Goal: Information Seeking & Learning: Learn about a topic

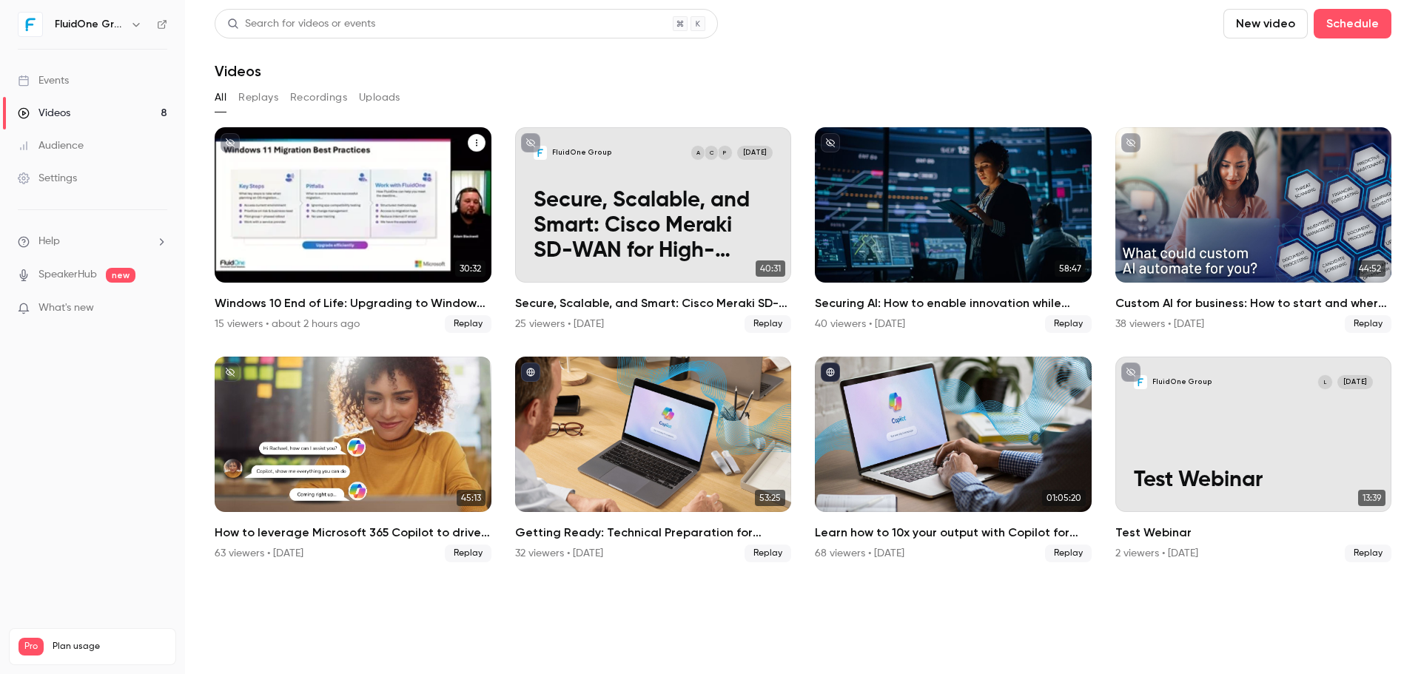
click at [380, 164] on div "Windows 10 End of Life: Upgrading to Windows 11 & the Added Value of Business P…" at bounding box center [353, 204] width 277 height 155
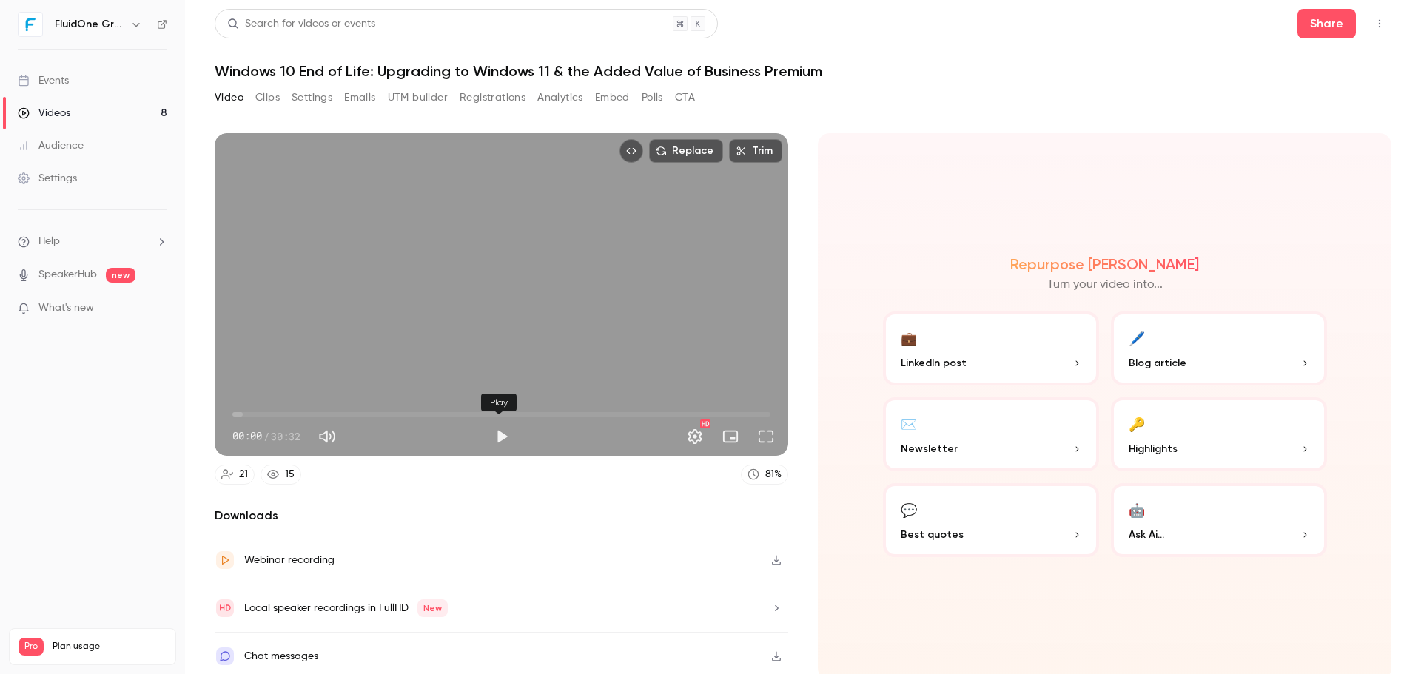
click at [505, 435] on button "Play" at bounding box center [502, 437] width 30 height 30
type input "***"
type input "**"
click at [376, 433] on span at bounding box center [378, 435] width 67 height 21
click at [244, 408] on span "00:06" at bounding box center [501, 415] width 538 height 24
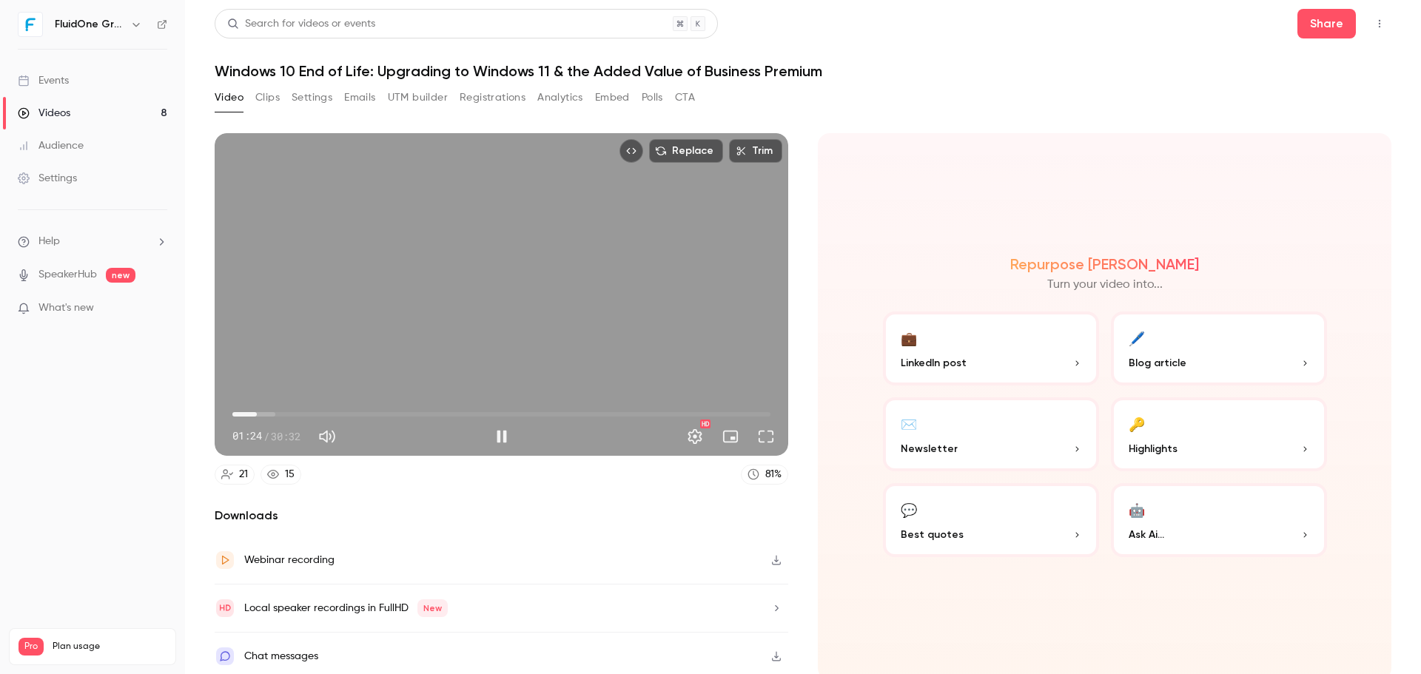
click at [257, 408] on span "01:24" at bounding box center [501, 415] width 538 height 24
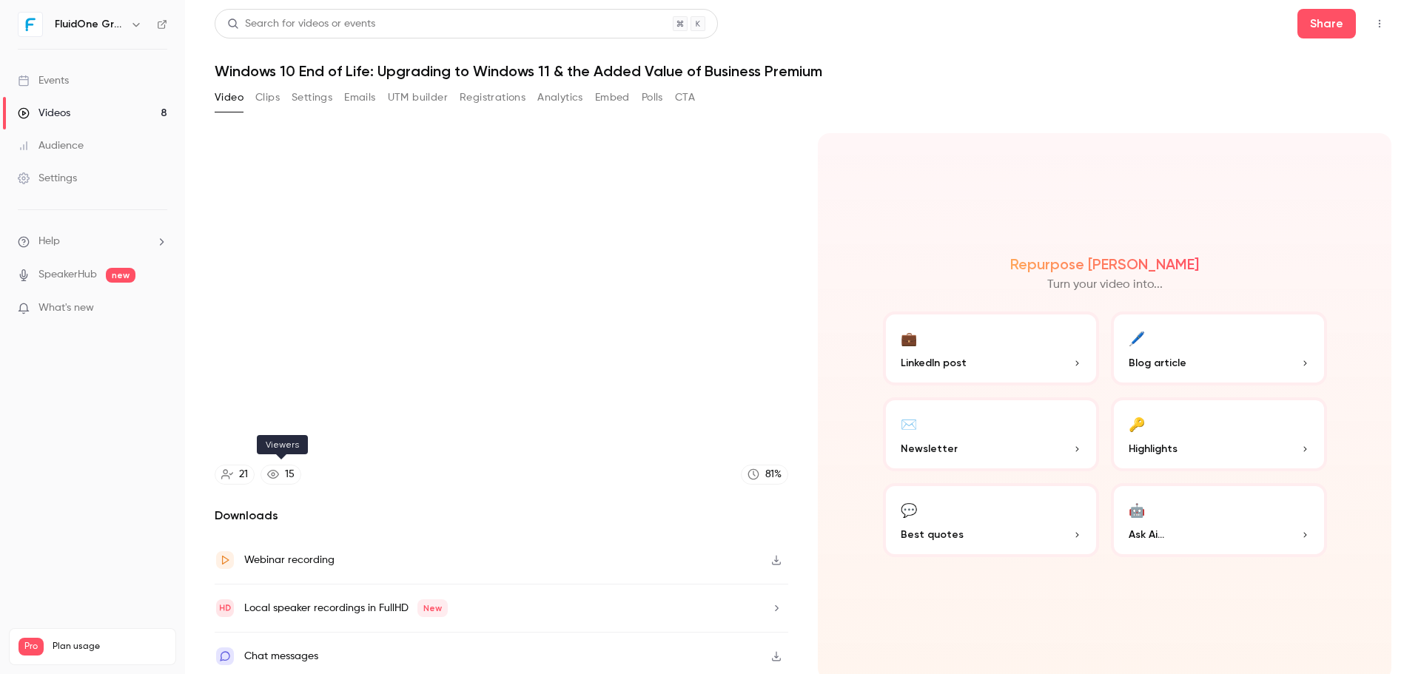
type input "*****"
click at [282, 478] on link "15" at bounding box center [280, 475] width 41 height 20
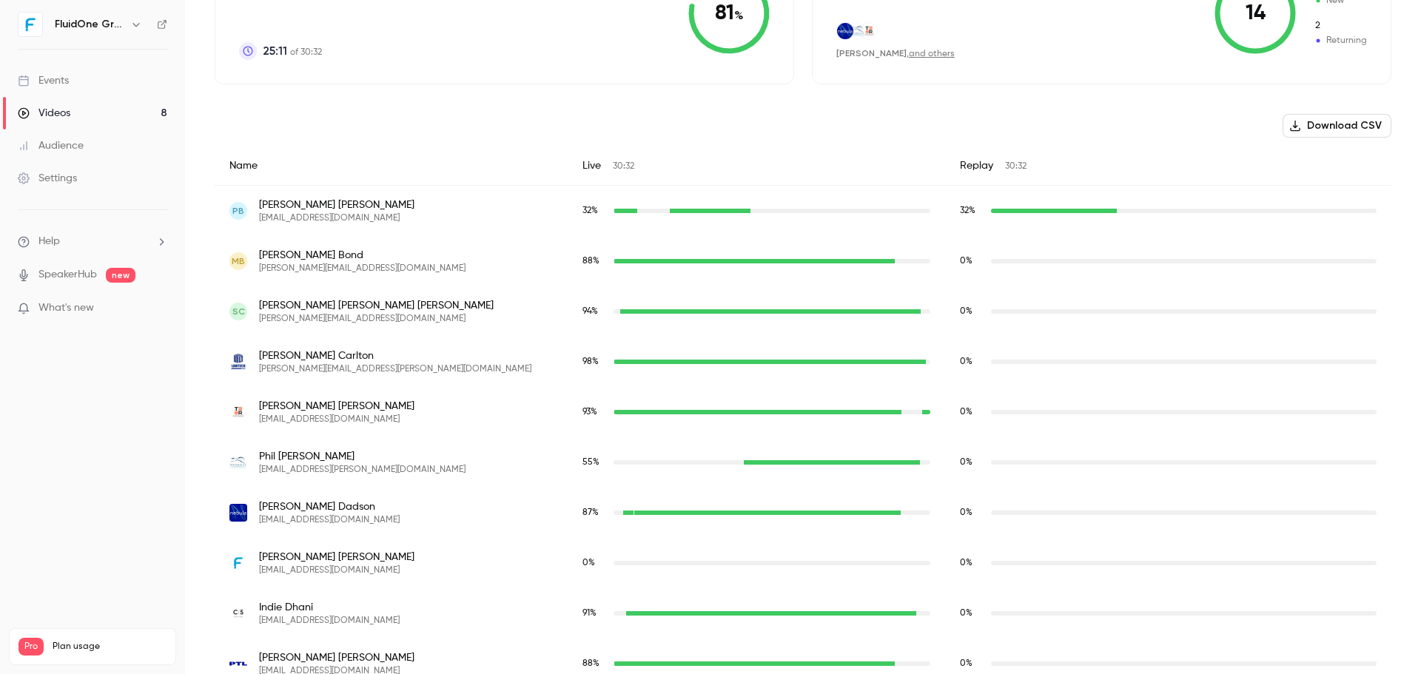
scroll to position [413, 0]
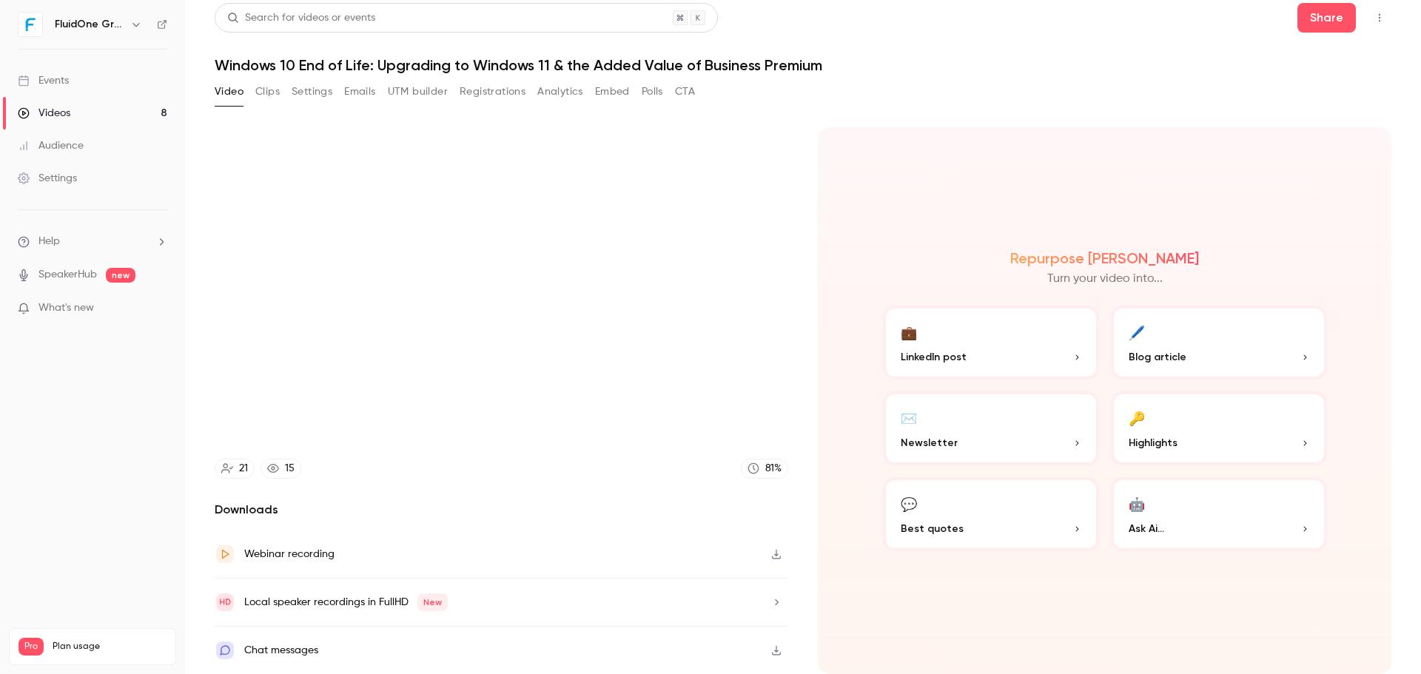
scroll to position [3, 0]
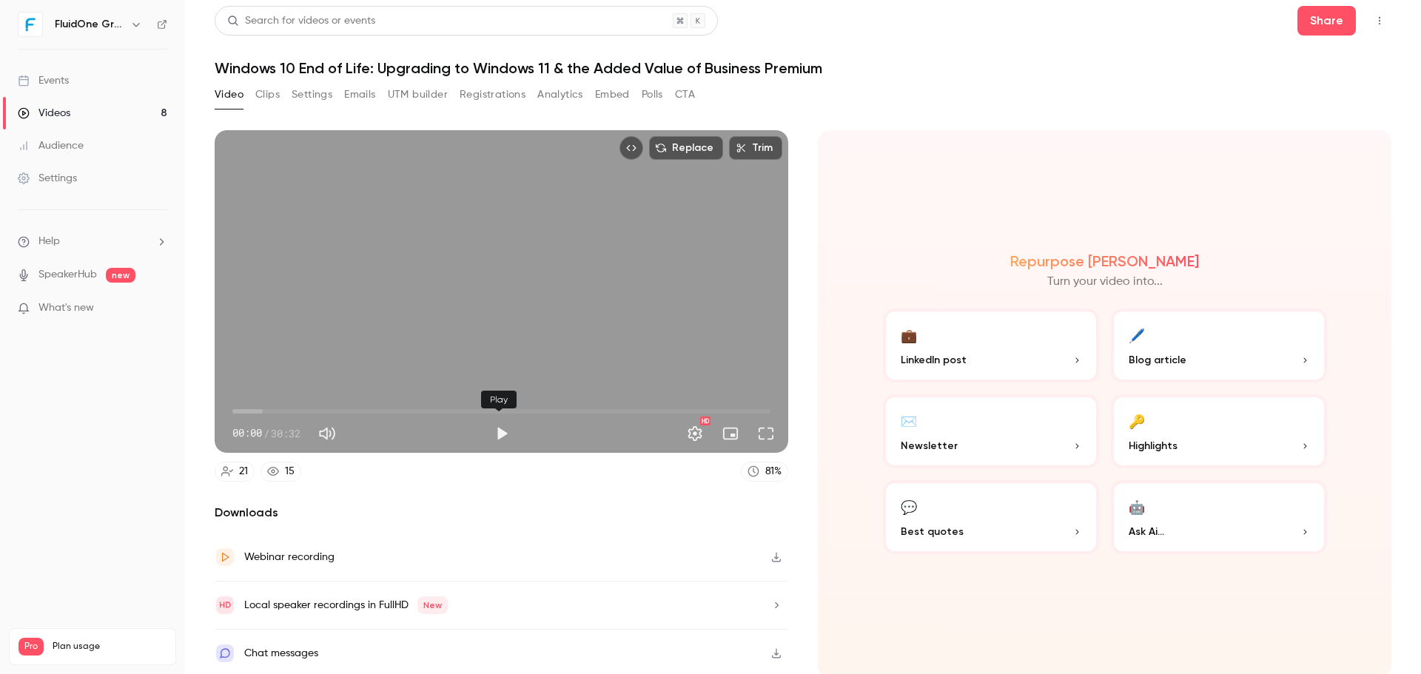
click at [501, 426] on button "Play" at bounding box center [502, 434] width 30 height 30
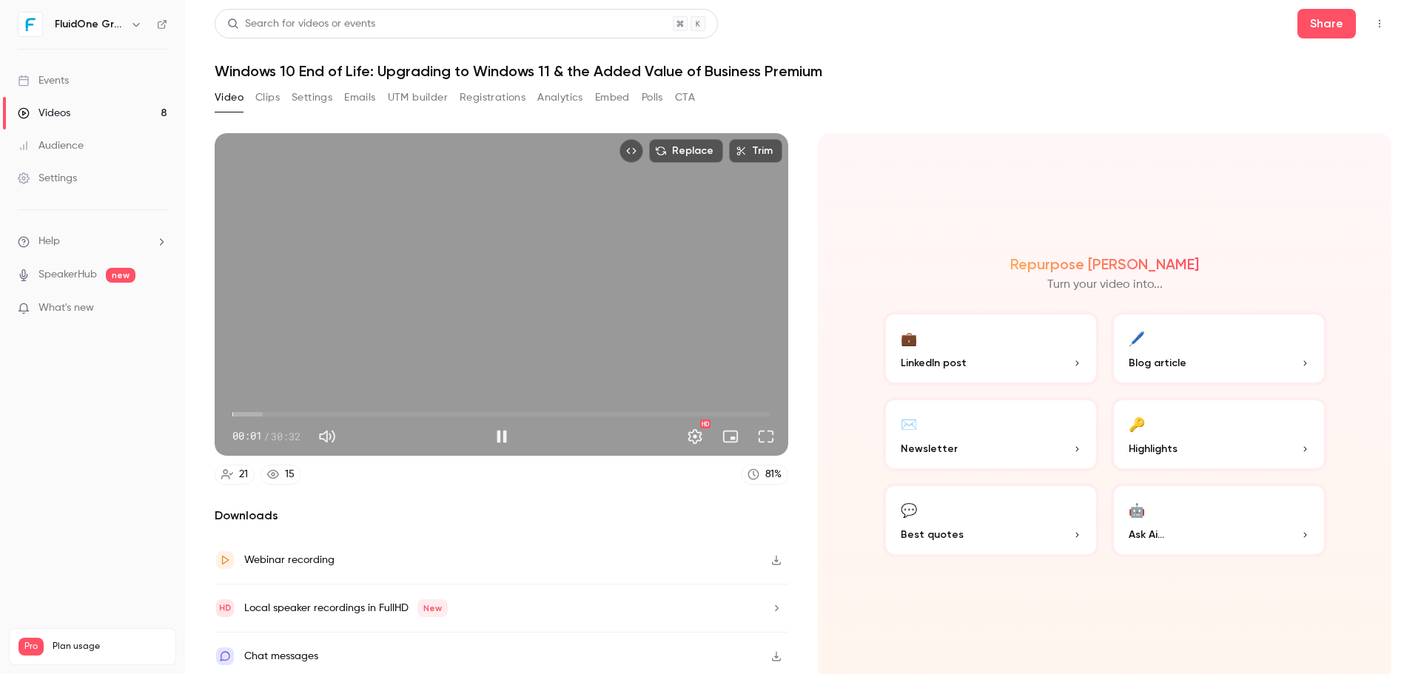
click at [235, 413] on span "00:01" at bounding box center [232, 414] width 4 height 4
click at [250, 408] on span "01:01" at bounding box center [501, 415] width 538 height 24
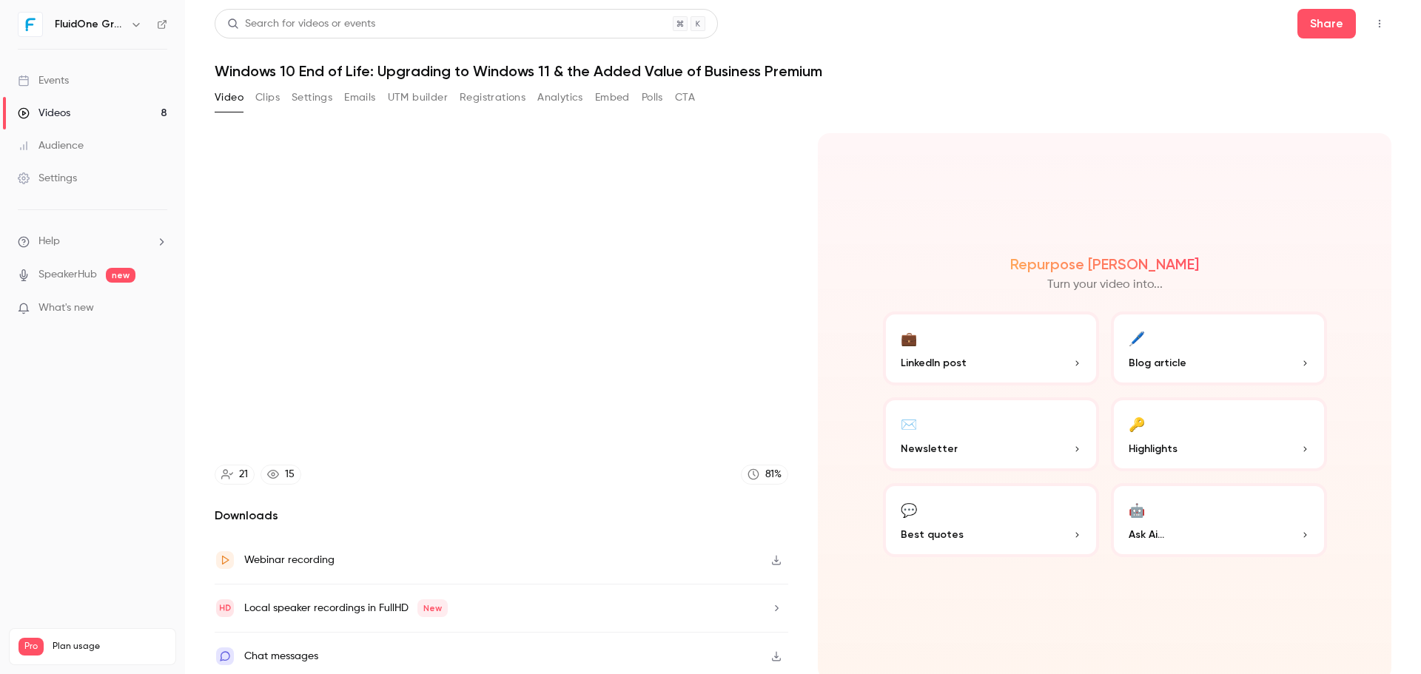
click at [1073, 70] on h1 "Windows 10 End of Life: Upgrading to Windows 11 & the Added Value of Business P…" at bounding box center [803, 71] width 1177 height 18
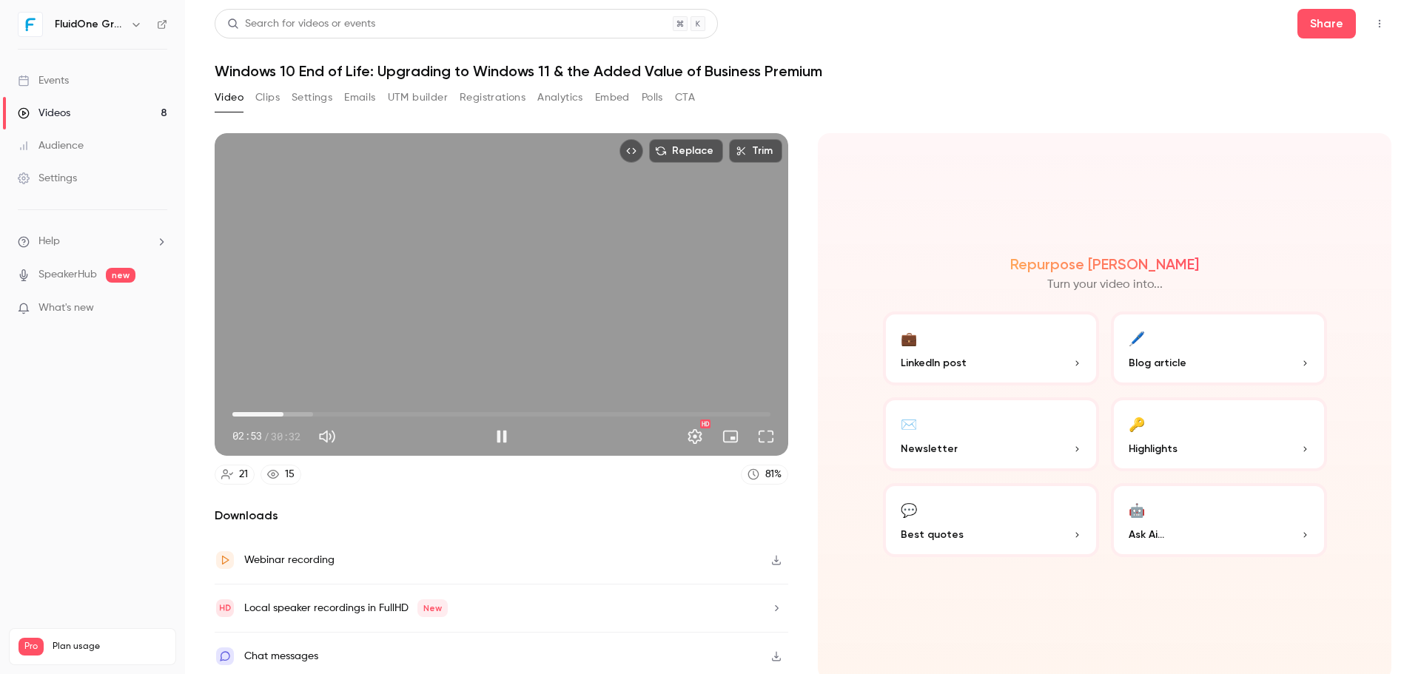
click at [294, 411] on span "02:53" at bounding box center [501, 415] width 538 height 24
click at [290, 412] on span "03:18" at bounding box center [291, 414] width 4 height 4
click at [309, 409] on span "05:17" at bounding box center [501, 415] width 538 height 24
click at [499, 439] on button "Pause" at bounding box center [502, 437] width 30 height 30
click at [510, 431] on button "Play" at bounding box center [502, 437] width 30 height 30
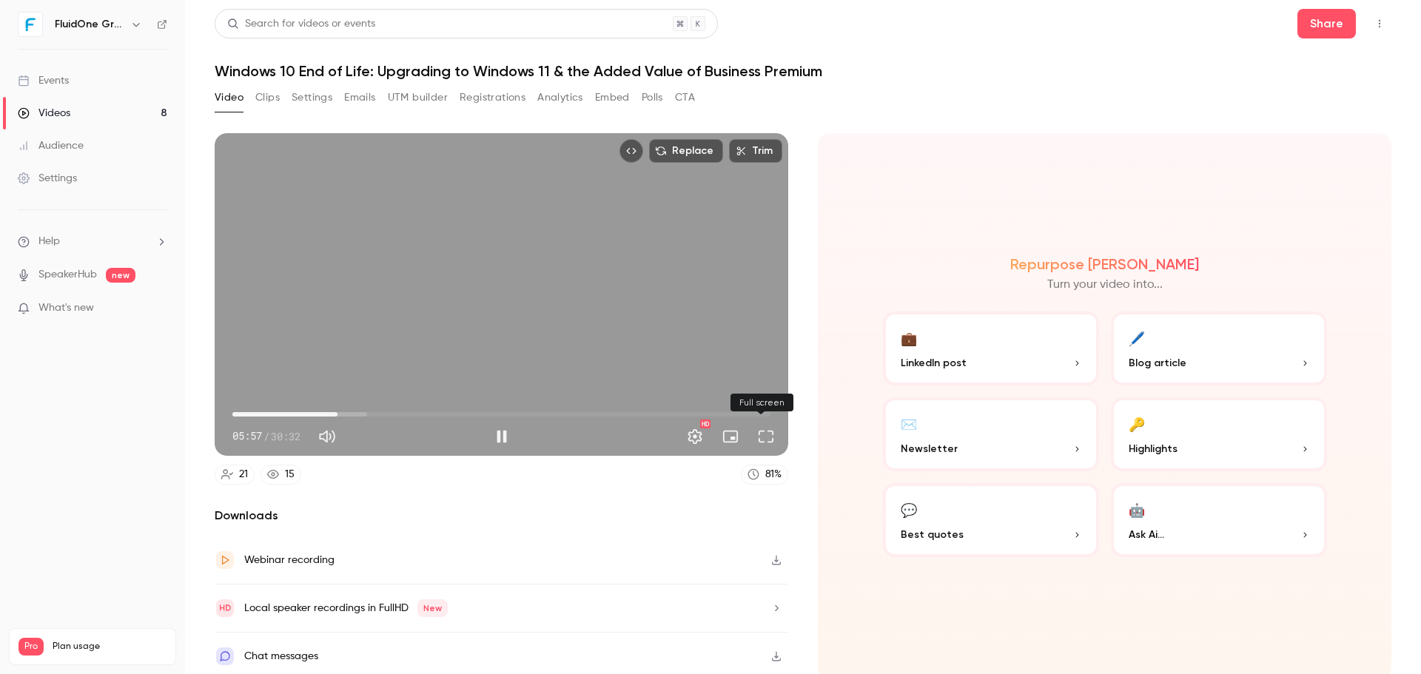
drag, startPoint x: 759, startPoint y: 436, endPoint x: 759, endPoint y: 525, distance: 89.5
click at [759, 436] on button "Full screen" at bounding box center [766, 437] width 30 height 30
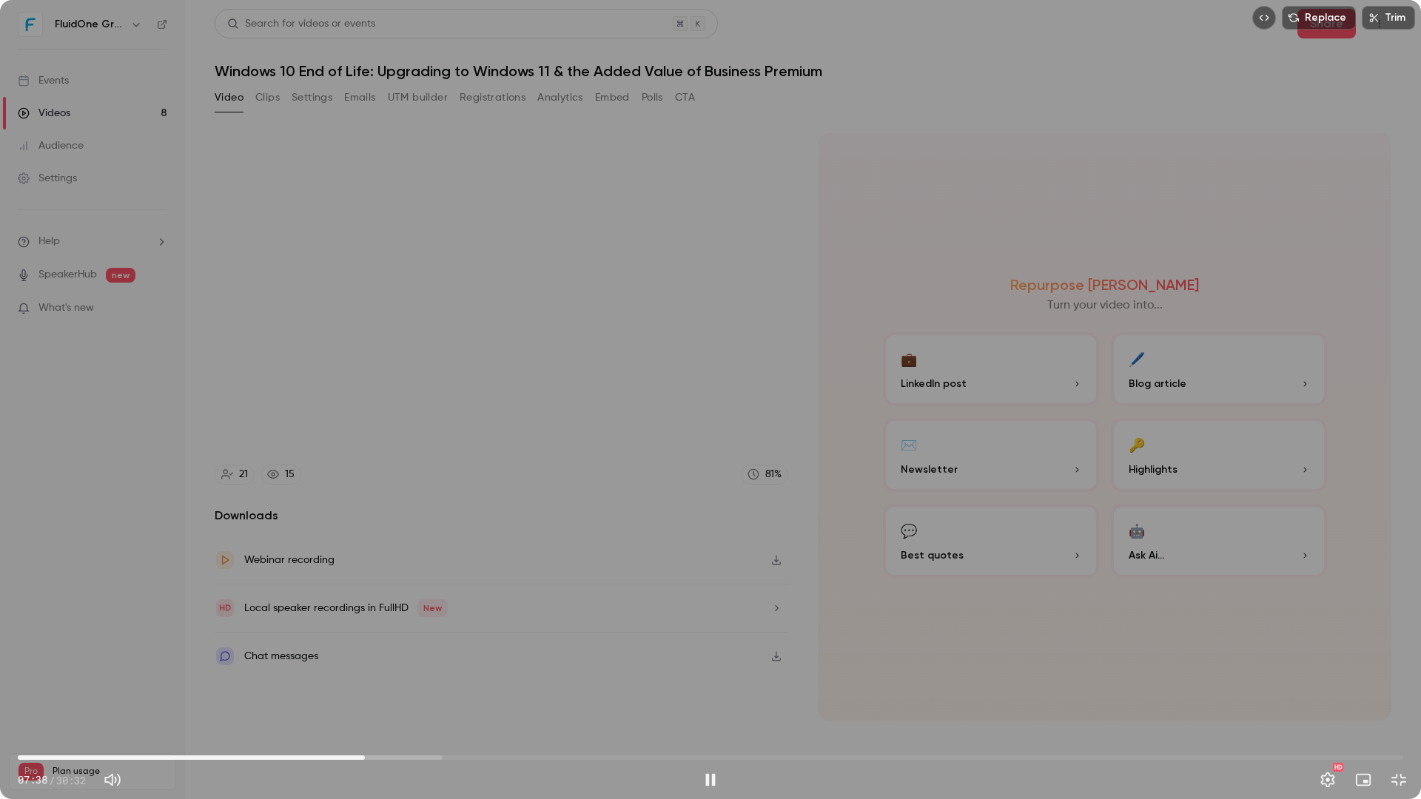
drag, startPoint x: 710, startPoint y: 776, endPoint x: 713, endPoint y: 767, distance: 10.3
click at [710, 673] on button "Pause" at bounding box center [711, 780] width 30 height 30
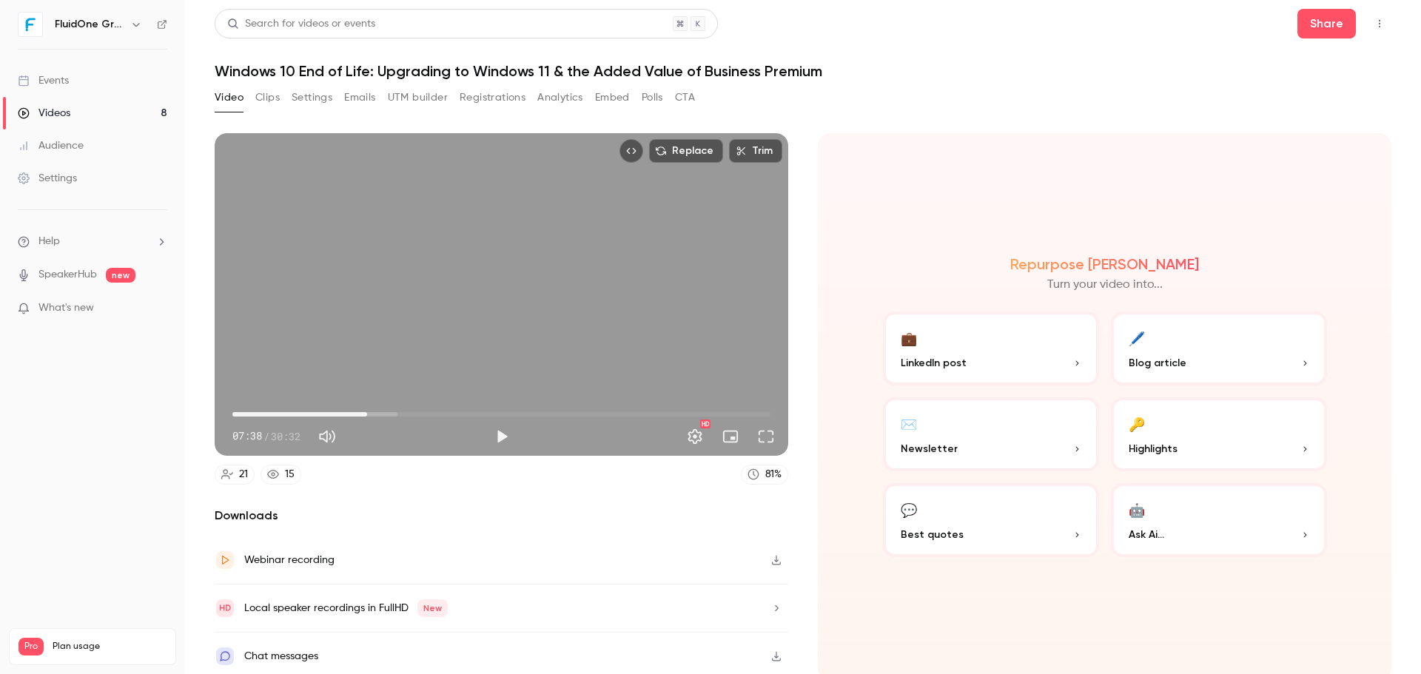
drag, startPoint x: 1057, startPoint y: 164, endPoint x: 888, endPoint y: 165, distance: 168.7
click at [1057, 164] on div "Repurpose Ai Turn your video into... 💼 LinkedIn post 🖊️ Blog article ✉️ Newslet…" at bounding box center [1104, 406] width 573 height 547
click at [1054, 133] on div "Repurpose Ai Turn your video into... 💼 LinkedIn post 🖊️ Blog article ✉️ Newslet…" at bounding box center [1104, 406] width 573 height 547
click at [498, 445] on button "Play" at bounding box center [502, 437] width 30 height 30
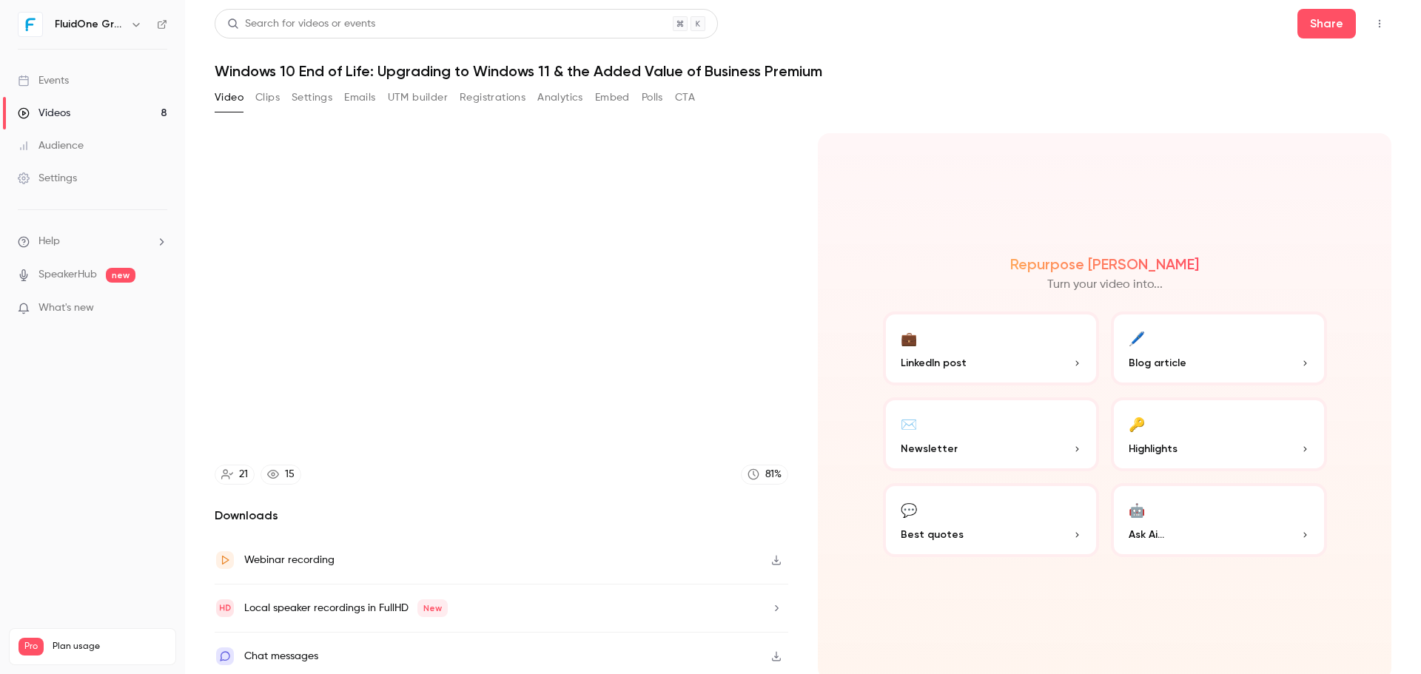
click at [956, 135] on div "Repurpose Ai Turn your video into... 💼 LinkedIn post 🖊️ Blog article ✉️ Newslet…" at bounding box center [1104, 406] width 573 height 547
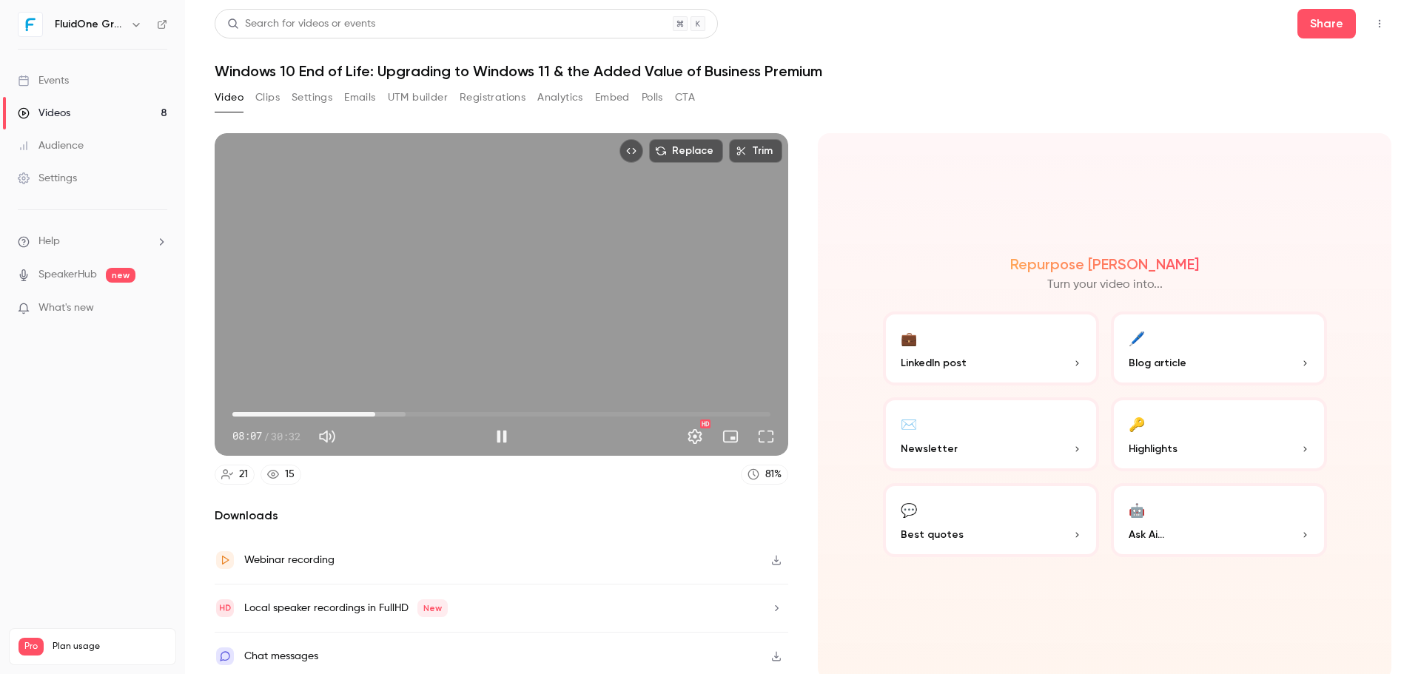
click at [377, 412] on span "08:07" at bounding box center [375, 414] width 4 height 4
click at [394, 411] on span "08:32" at bounding box center [501, 415] width 538 height 24
click at [407, 410] on span "09:18" at bounding box center [501, 415] width 538 height 24
click at [418, 410] on span "10:02" at bounding box center [501, 415] width 538 height 24
click at [491, 426] on button "Pause" at bounding box center [502, 437] width 30 height 30
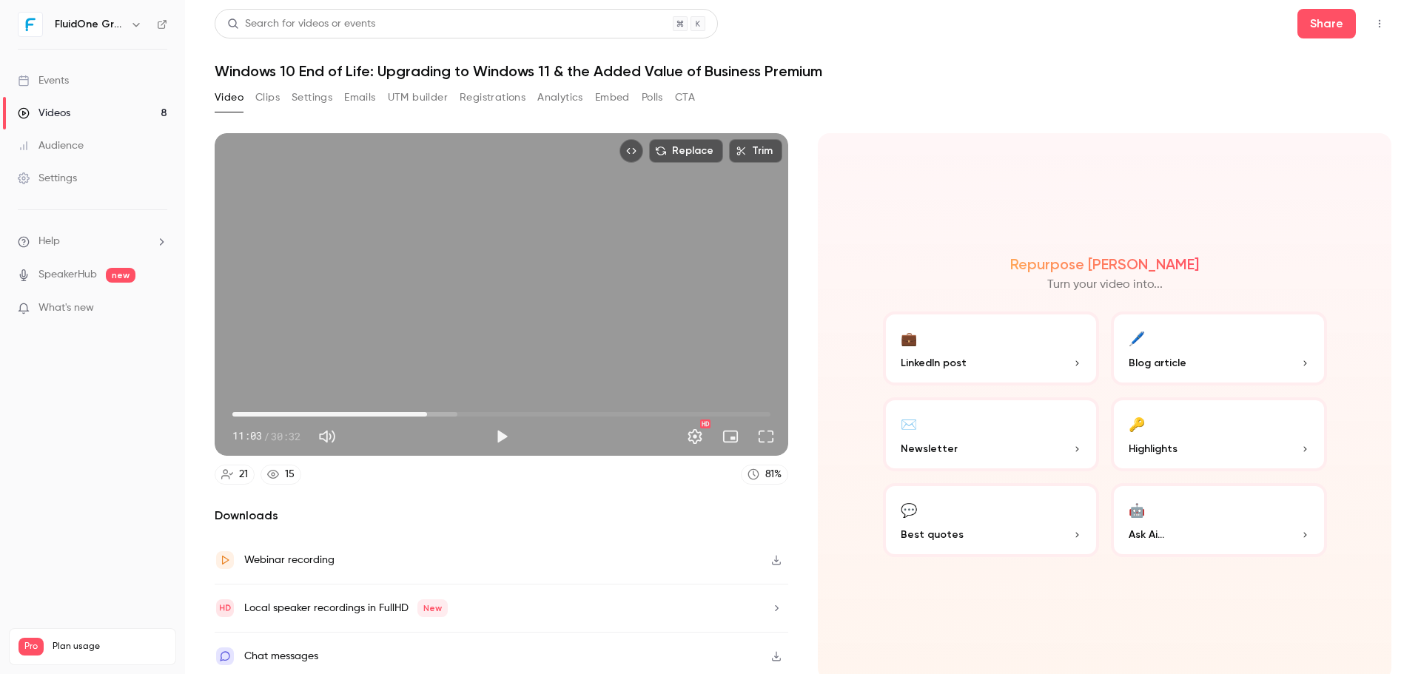
click at [493, 431] on button "Play" at bounding box center [502, 437] width 30 height 30
click at [445, 404] on span "12:13" at bounding box center [501, 415] width 538 height 24
click at [460, 411] on span "12:14" at bounding box center [501, 415] width 538 height 24
click at [471, 411] on span "13:05" at bounding box center [501, 415] width 538 height 24
click at [482, 411] on span "14:20" at bounding box center [501, 415] width 538 height 24
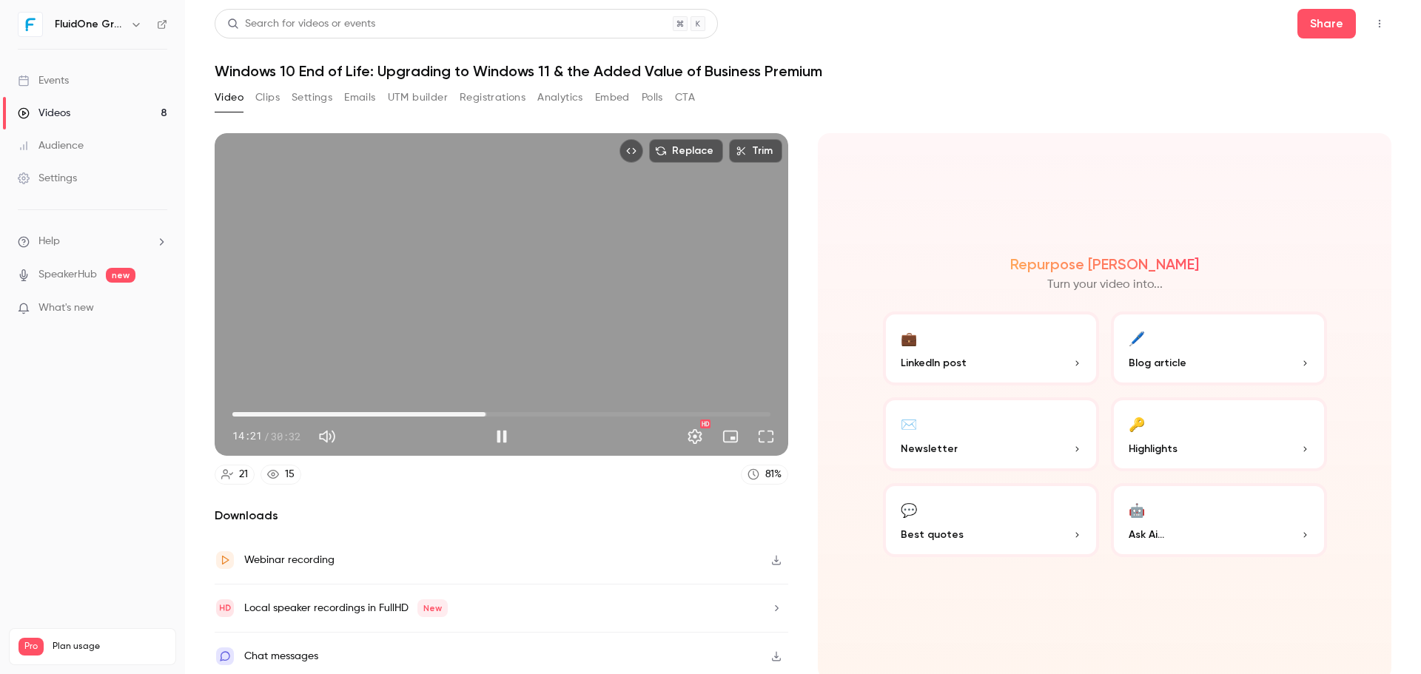
click at [483, 412] on span "14:21" at bounding box center [485, 414] width 4 height 4
click at [465, 407] on span "14:05" at bounding box center [501, 415] width 538 height 24
click at [499, 429] on button "Pause" at bounding box center [502, 437] width 30 height 30
click at [499, 429] on button "Play" at bounding box center [502, 437] width 30 height 30
click at [506, 436] on button "Pause" at bounding box center [502, 437] width 30 height 30
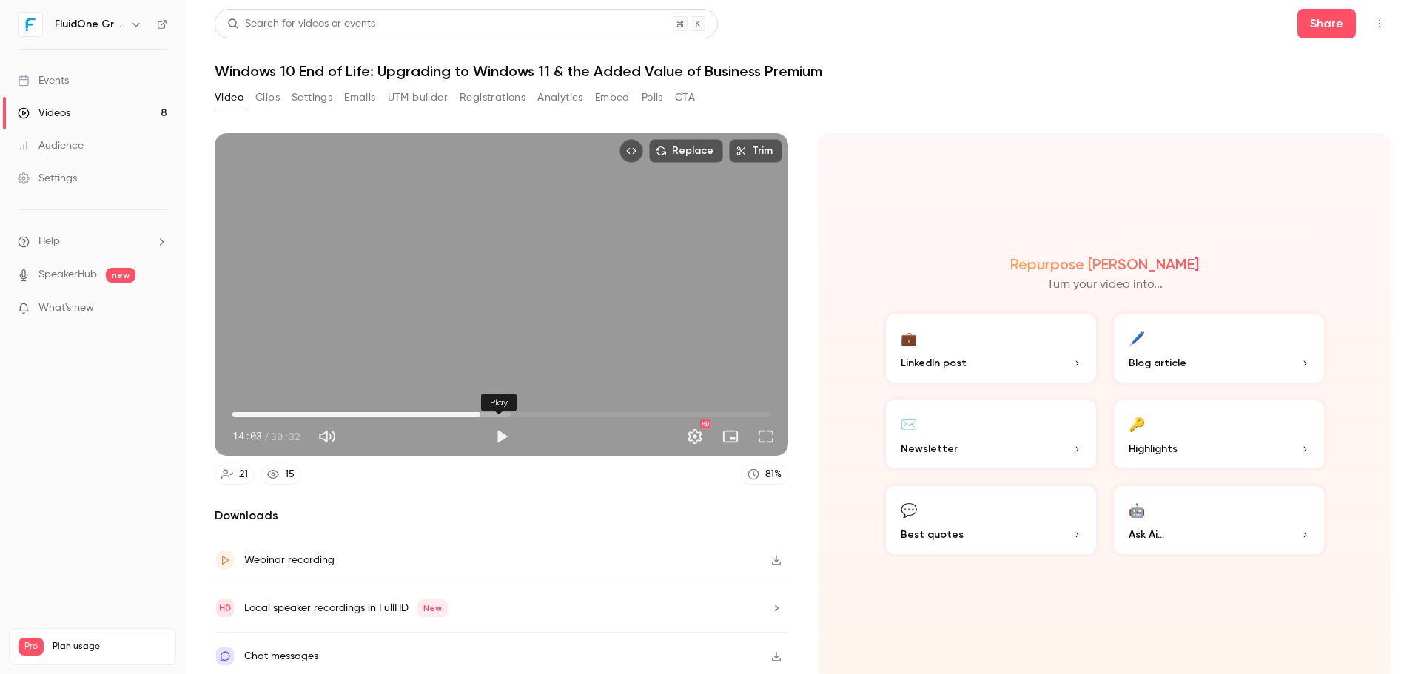
click at [494, 436] on button "Play" at bounding box center [502, 437] width 30 height 30
click at [502, 411] on span "14:33" at bounding box center [501, 415] width 538 height 24
click at [490, 411] on span "15:29" at bounding box center [501, 415] width 538 height 24
click at [525, 411] on span "15:45" at bounding box center [501, 415] width 538 height 24
click at [539, 414] on span "17:34" at bounding box center [501, 415] width 538 height 24
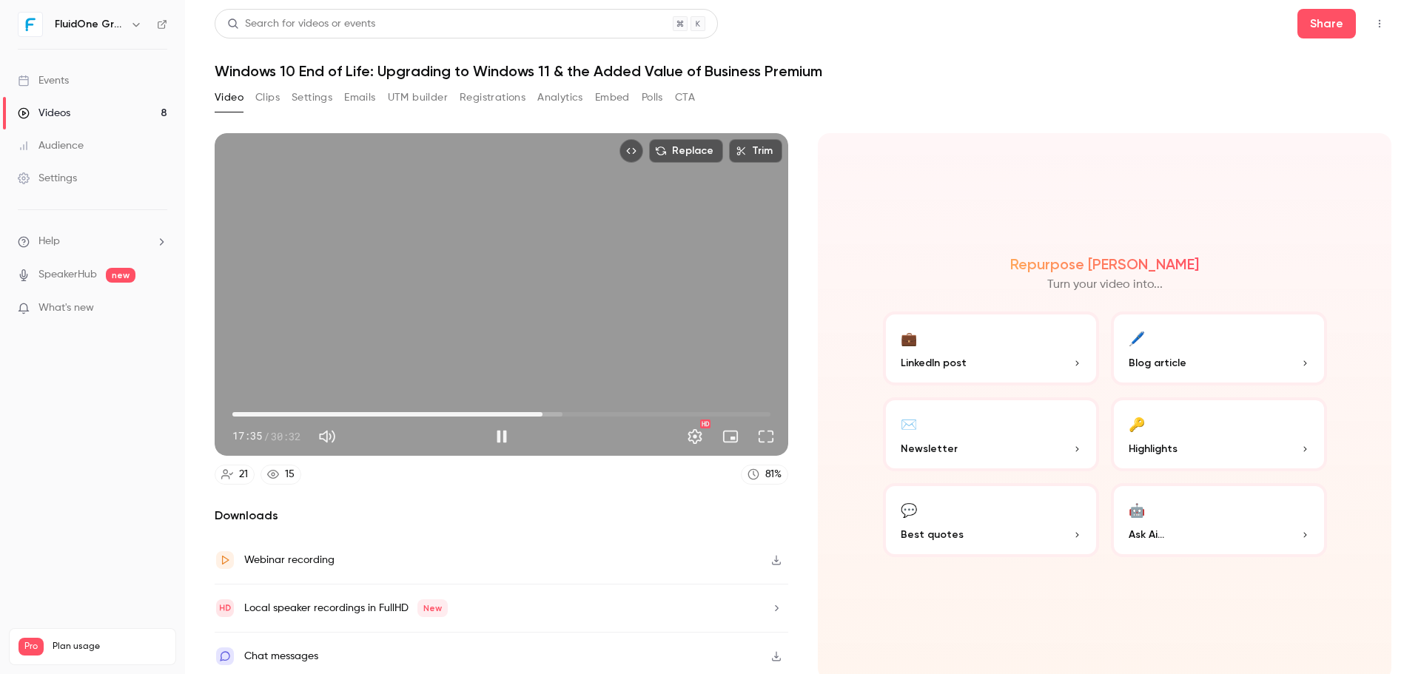
click at [548, 411] on span "17:35" at bounding box center [501, 415] width 538 height 24
click at [556, 412] on span "18:27" at bounding box center [558, 414] width 4 height 4
click at [506, 432] on button "Pause" at bounding box center [502, 437] width 30 height 30
click at [488, 442] on button "Play" at bounding box center [502, 437] width 30 height 30
click at [576, 409] on span "19:04" at bounding box center [501, 415] width 538 height 24
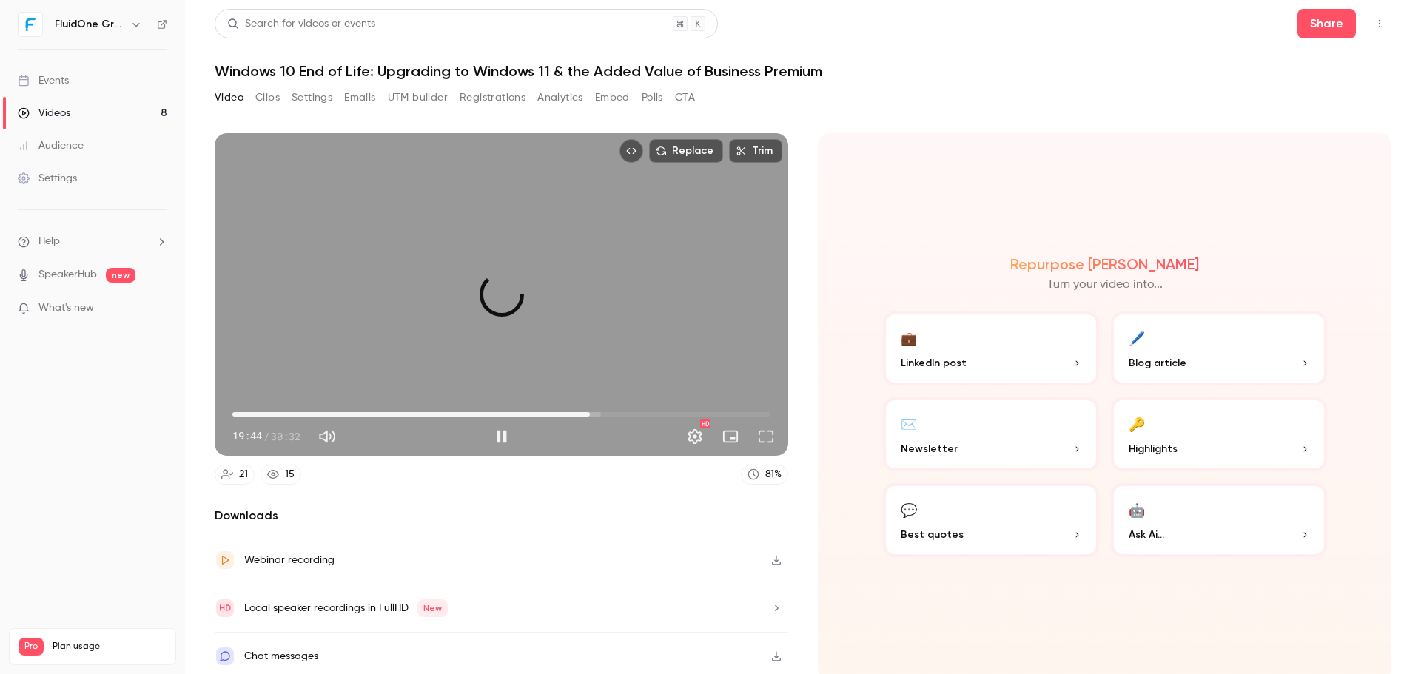
click at [586, 410] on span "20:17" at bounding box center [501, 415] width 538 height 24
click at [597, 410] on span "20:55" at bounding box center [501, 415] width 538 height 24
click at [606, 412] on span "21:20" at bounding box center [608, 414] width 4 height 4
click at [496, 434] on button "Pause" at bounding box center [502, 437] width 30 height 30
drag, startPoint x: 502, startPoint y: 442, endPoint x: 525, endPoint y: 442, distance: 23.7
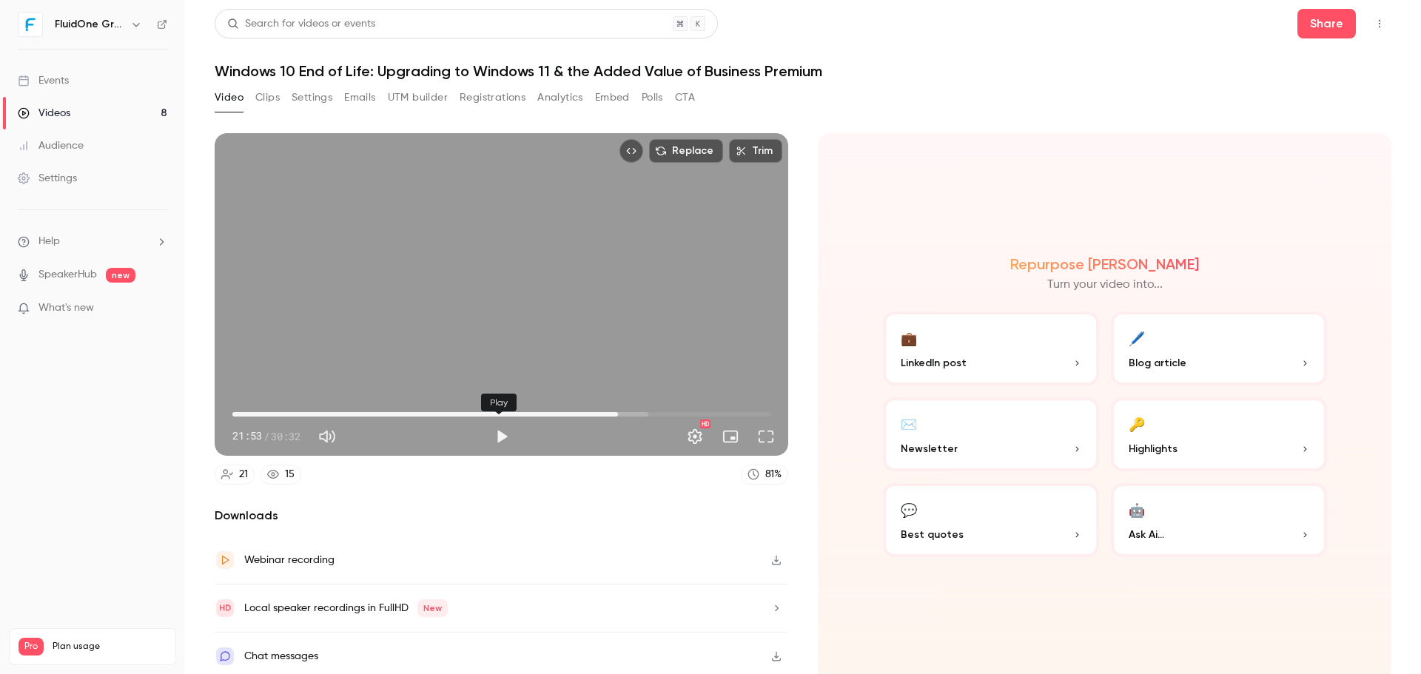
click at [502, 442] on button "Play" at bounding box center [502, 437] width 30 height 30
click at [628, 412] on span "22:34" at bounding box center [630, 414] width 4 height 4
click at [633, 413] on span "23:00" at bounding box center [501, 415] width 538 height 24
click at [644, 411] on span "23:00" at bounding box center [501, 415] width 538 height 24
click at [652, 412] on span "23:56" at bounding box center [654, 414] width 4 height 4
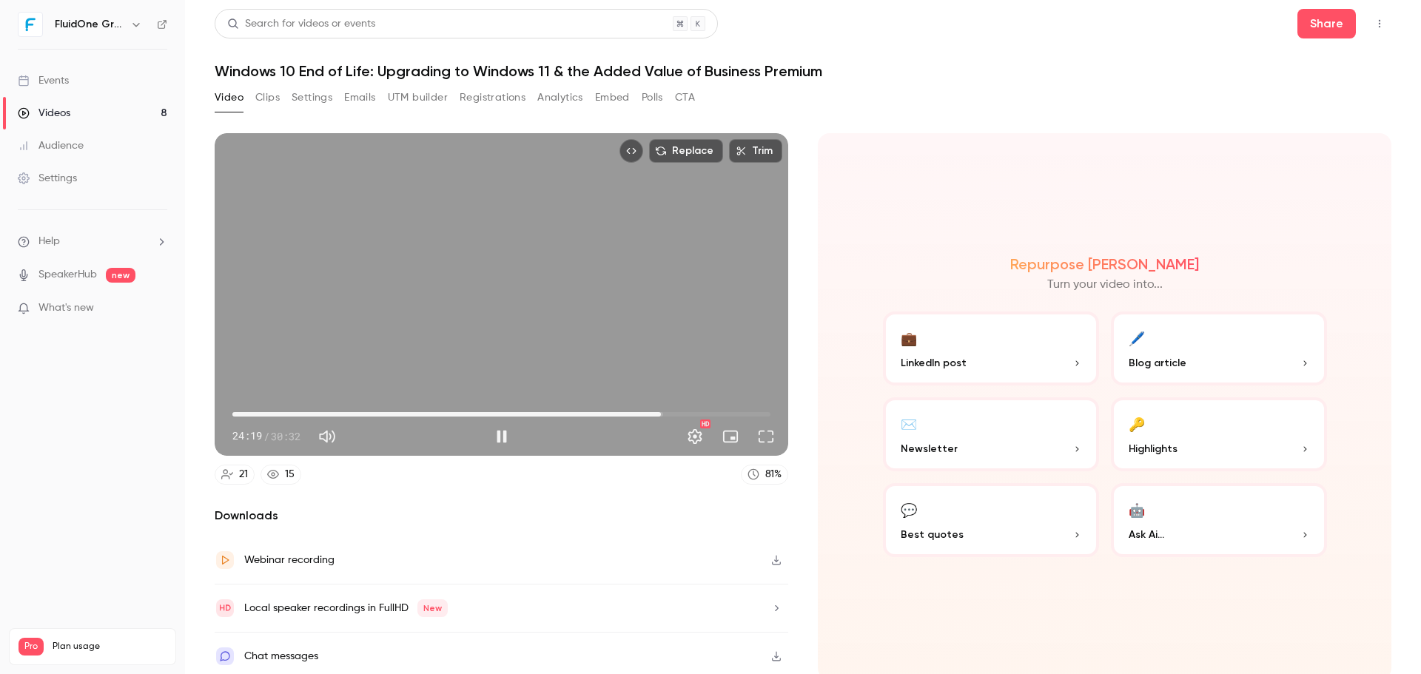
click at [659, 412] on span "24:19" at bounding box center [661, 414] width 4 height 4
click at [663, 412] on span "24:19" at bounding box center [661, 414] width 4 height 4
click at [661, 412] on span "24:26" at bounding box center [663, 414] width 4 height 4
click at [502, 432] on button "Pause" at bounding box center [502, 437] width 30 height 30
click at [487, 434] on button "Play" at bounding box center [502, 437] width 30 height 30
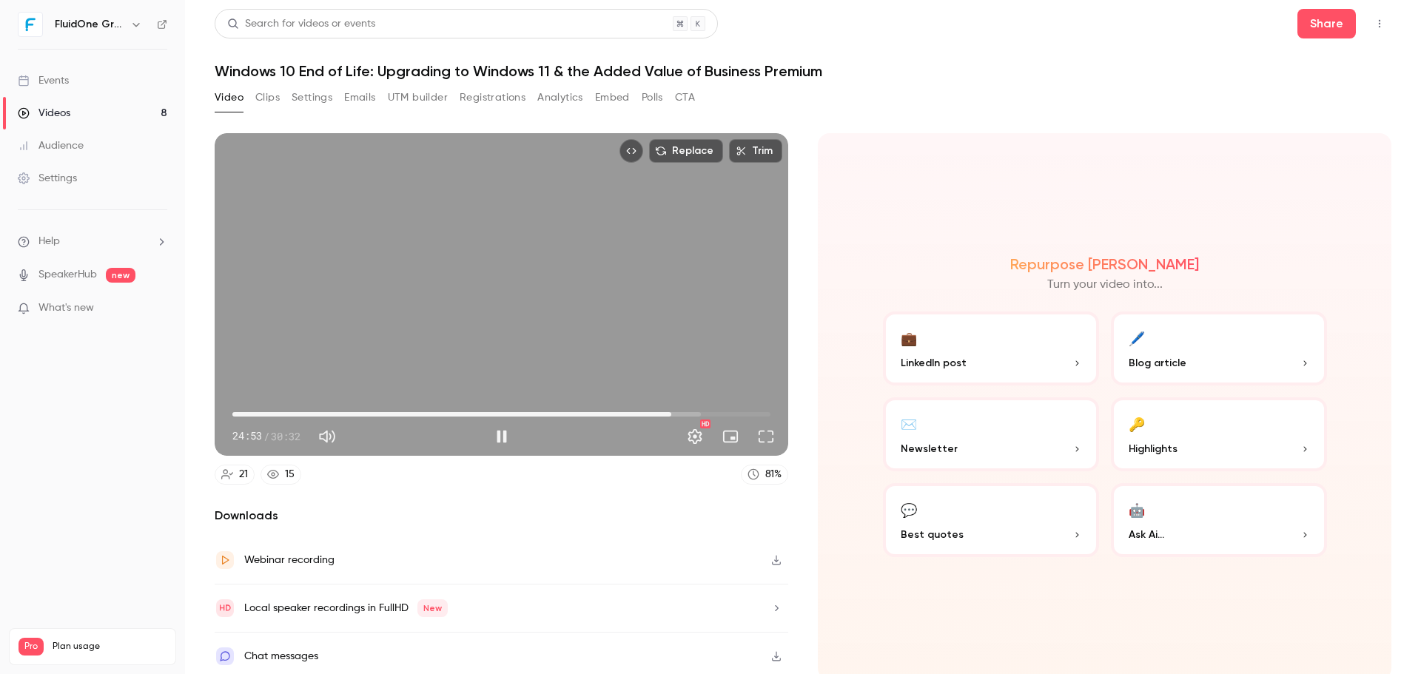
click at [673, 412] on span "24:53" at bounding box center [671, 414] width 4 height 4
click at [678, 412] on span "25:15" at bounding box center [677, 414] width 4 height 4
click at [675, 412] on span "25:15" at bounding box center [677, 414] width 4 height 4
click at [497, 434] on button "Pause" at bounding box center [502, 437] width 30 height 30
drag, startPoint x: 493, startPoint y: 437, endPoint x: 538, endPoint y: 448, distance: 46.3
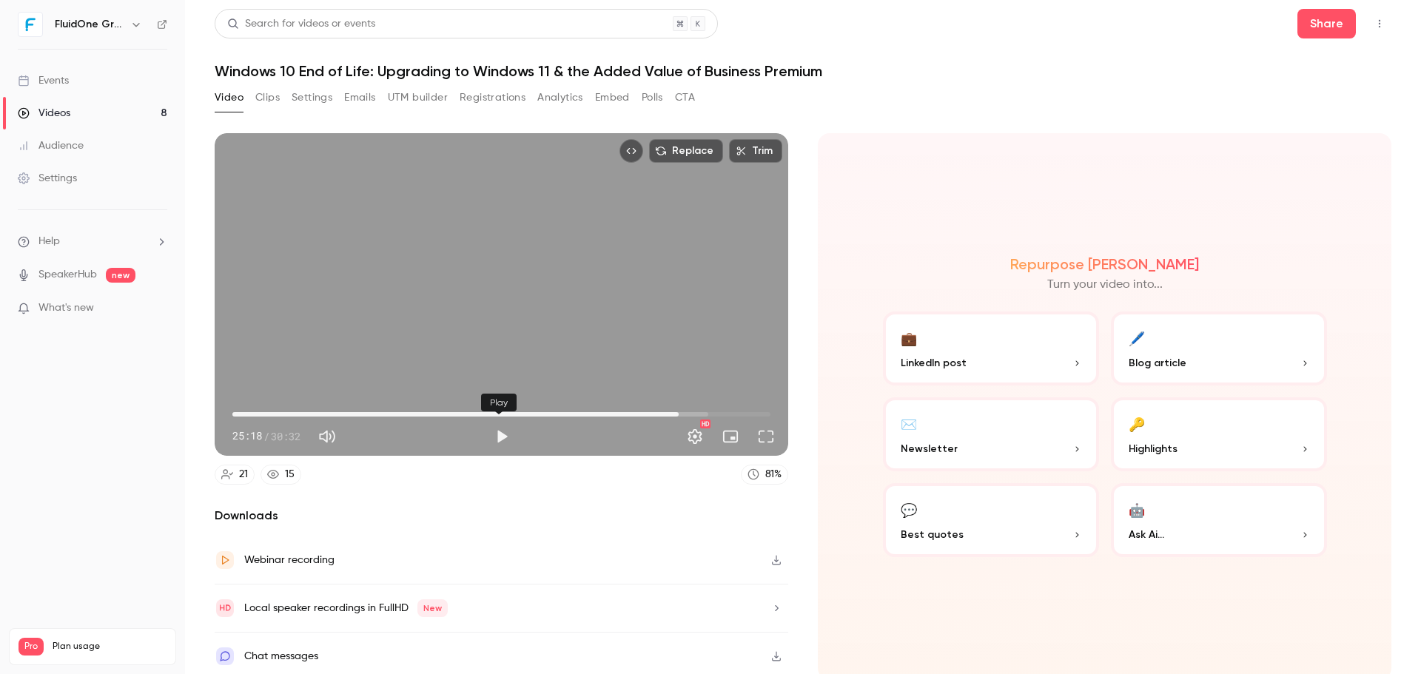
click at [493, 437] on button "Play" at bounding box center [502, 437] width 30 height 30
click at [665, 406] on span "25:33" at bounding box center [501, 415] width 538 height 24
click at [669, 412] on span "24:54" at bounding box center [671, 414] width 4 height 4
click at [672, 412] on span "24:57" at bounding box center [672, 414] width 4 height 4
click at [689, 411] on span "25:34" at bounding box center [501, 415] width 538 height 24
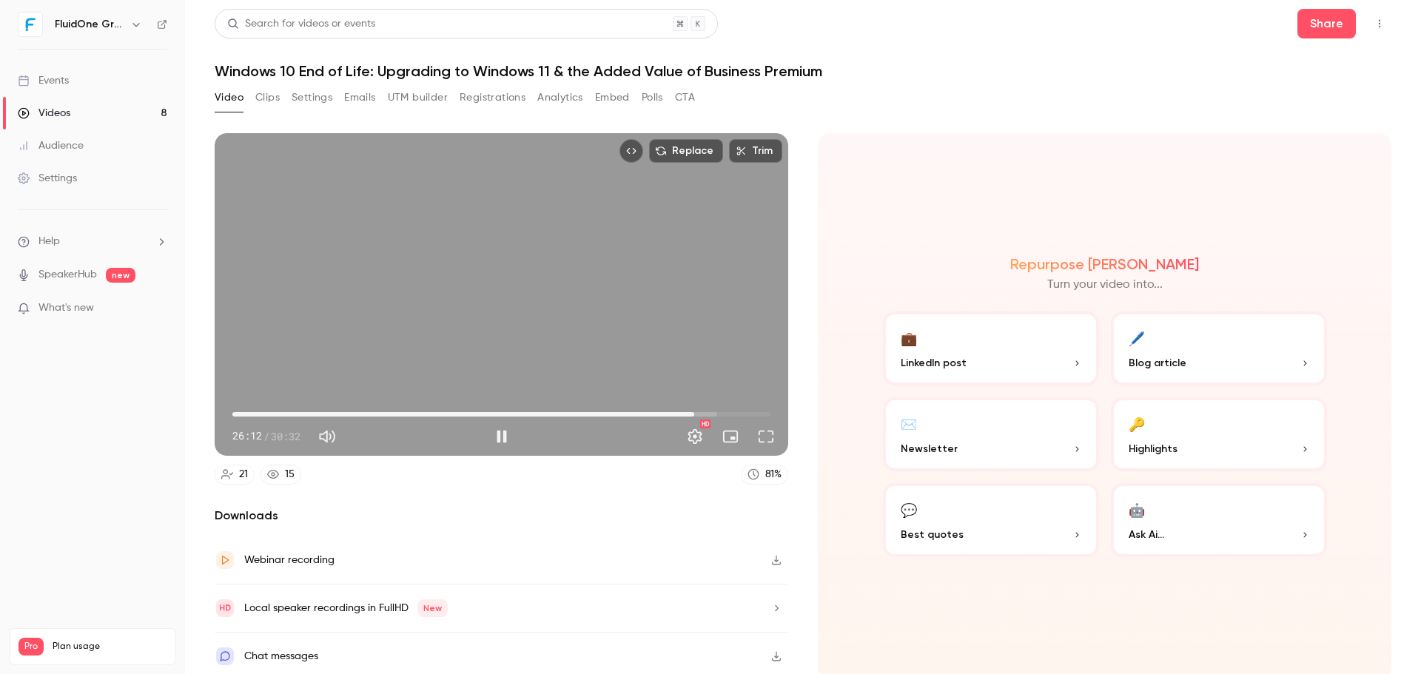
click at [699, 411] on span "26:12" at bounding box center [501, 415] width 538 height 24
click at [710, 411] on span "26:48" at bounding box center [501, 415] width 538 height 24
click at [707, 412] on span "27:02" at bounding box center [709, 414] width 4 height 4
click at [701, 412] on span "26:41" at bounding box center [703, 414] width 4 height 4
click at [497, 433] on button "Pause" at bounding box center [502, 437] width 30 height 30
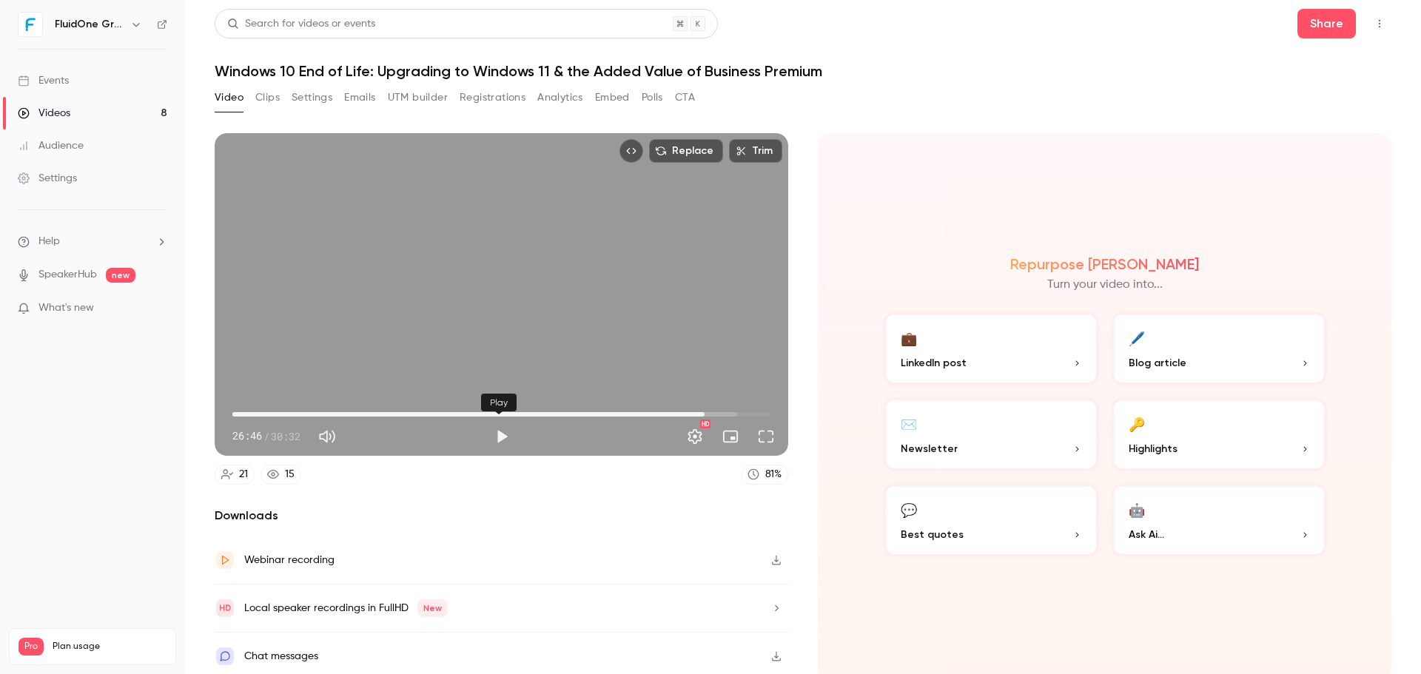
click at [490, 437] on button "Play" at bounding box center [502, 437] width 30 height 30
click at [505, 426] on button "Pause" at bounding box center [502, 437] width 30 height 30
type input "******"
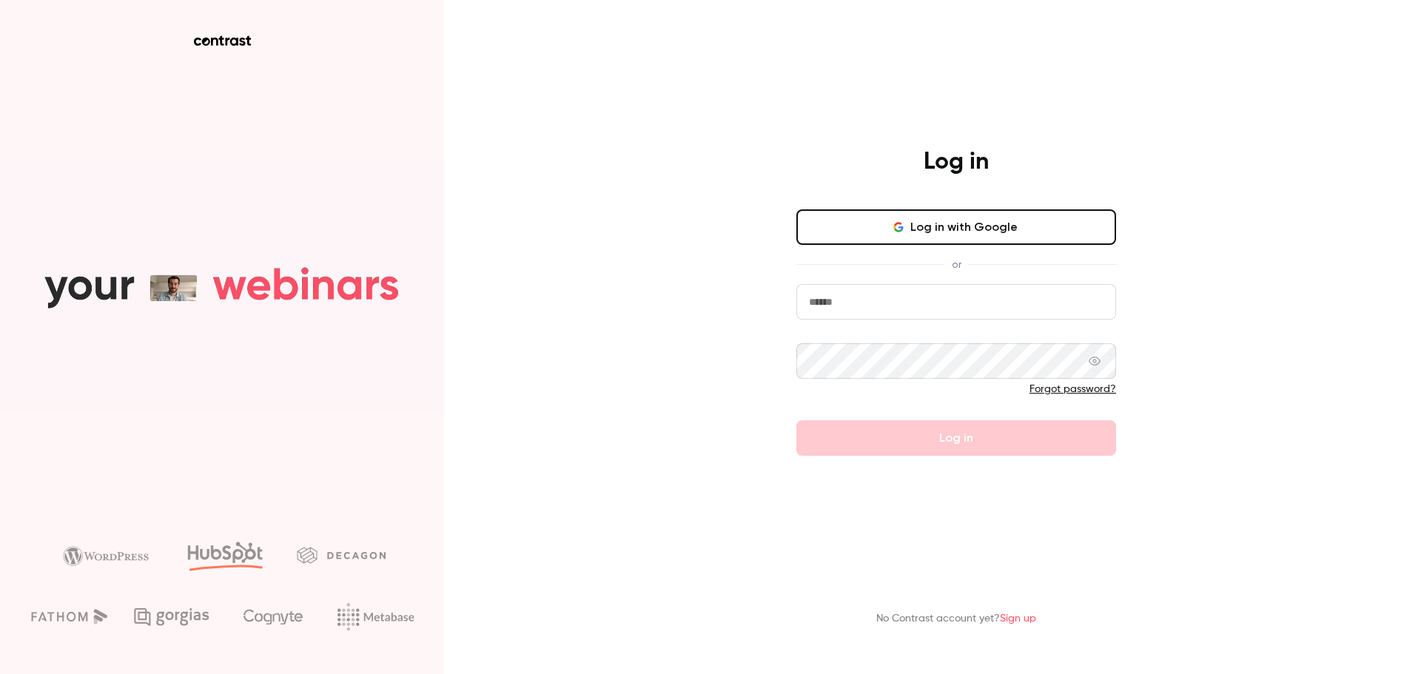
type input "**********"
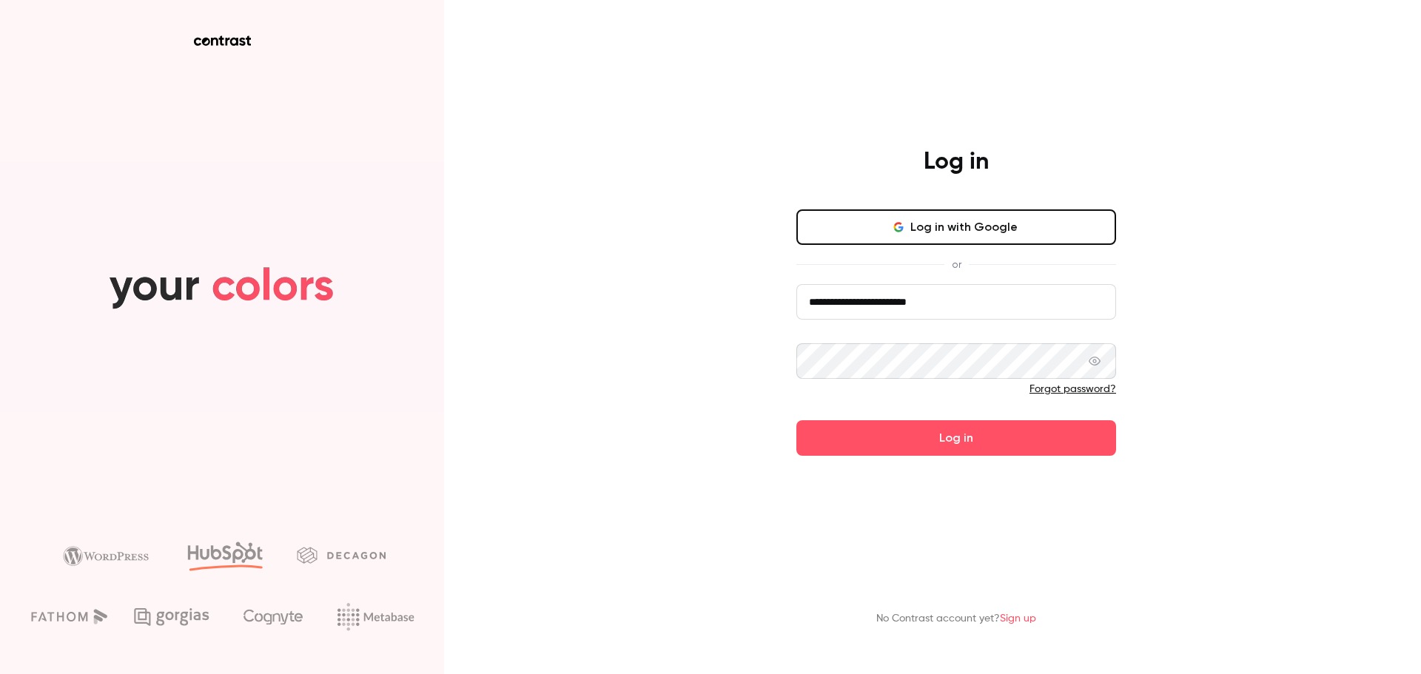
click at [922, 444] on button "Log in" at bounding box center [956, 438] width 320 height 36
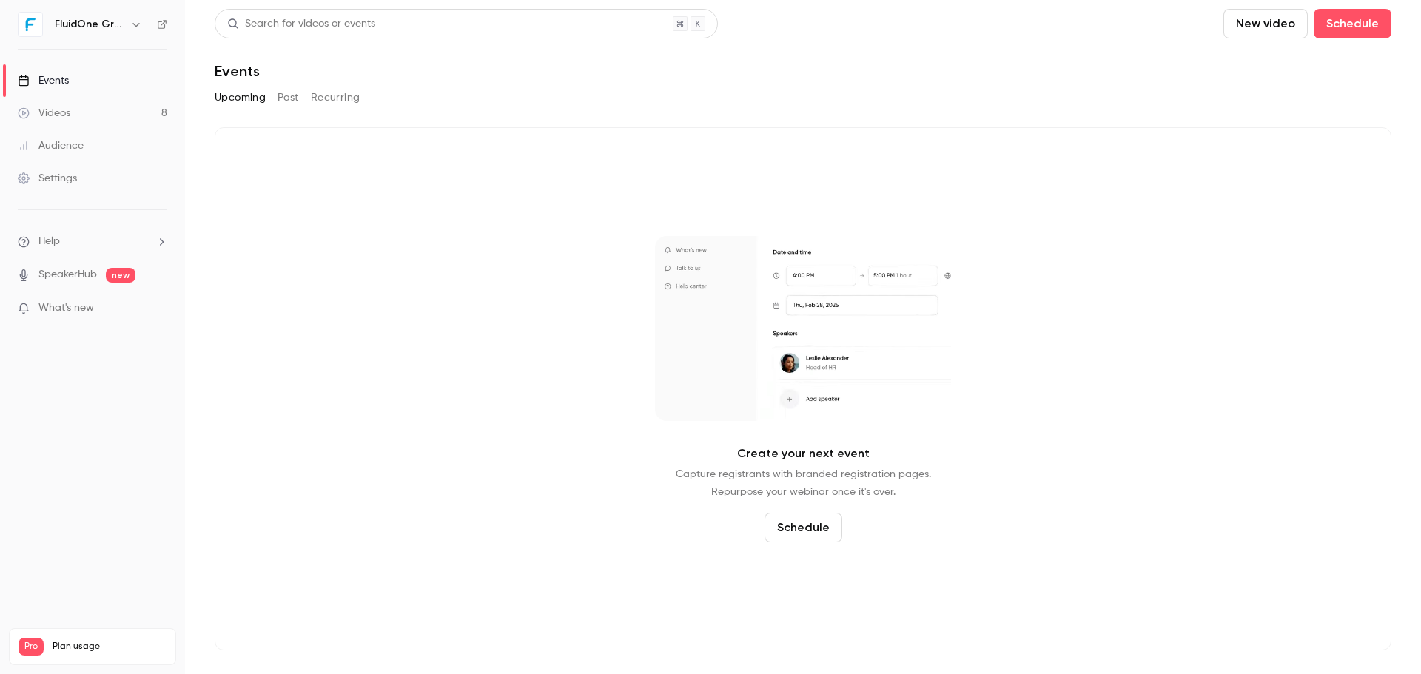
click at [106, 122] on link "Videos 8" at bounding box center [92, 113] width 185 height 33
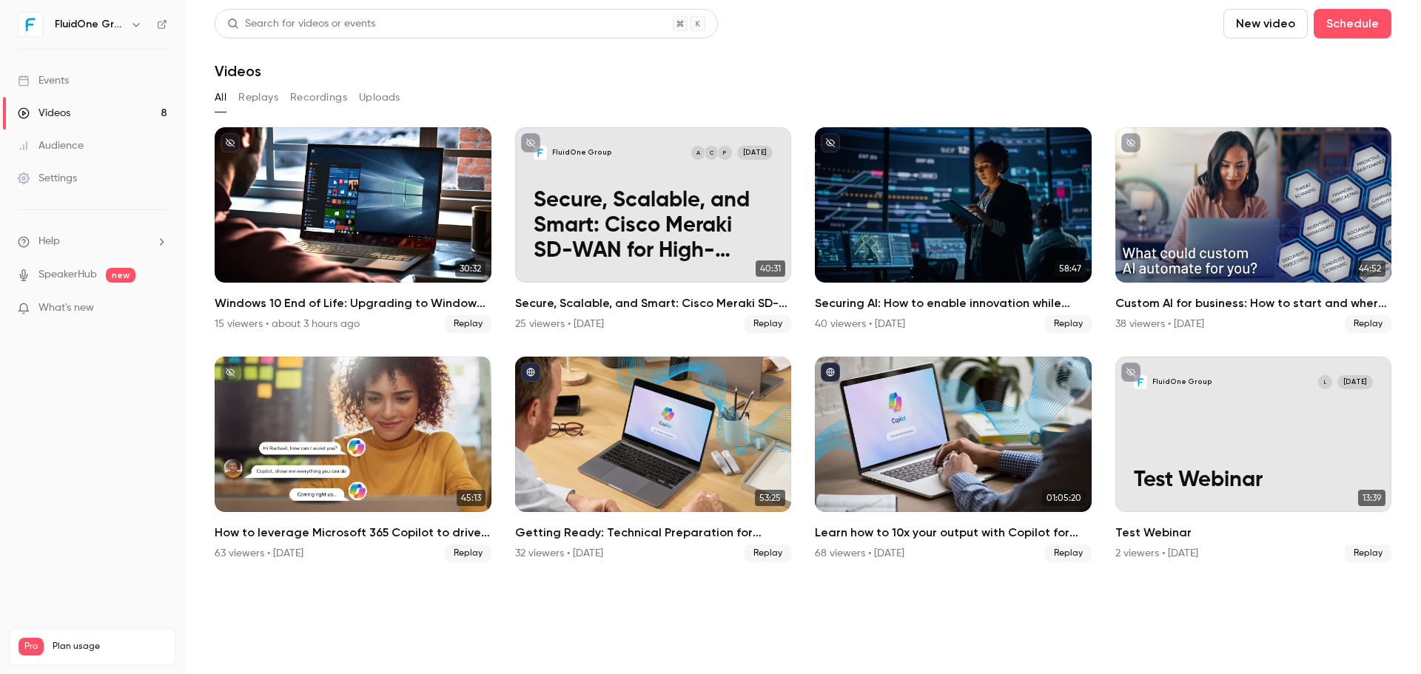
click at [259, 103] on button "Replays" at bounding box center [258, 98] width 40 height 24
click at [238, 95] on div "All Replays Recordings Uploads" at bounding box center [803, 98] width 1177 height 24
click at [216, 95] on button "All" at bounding box center [221, 98] width 12 height 24
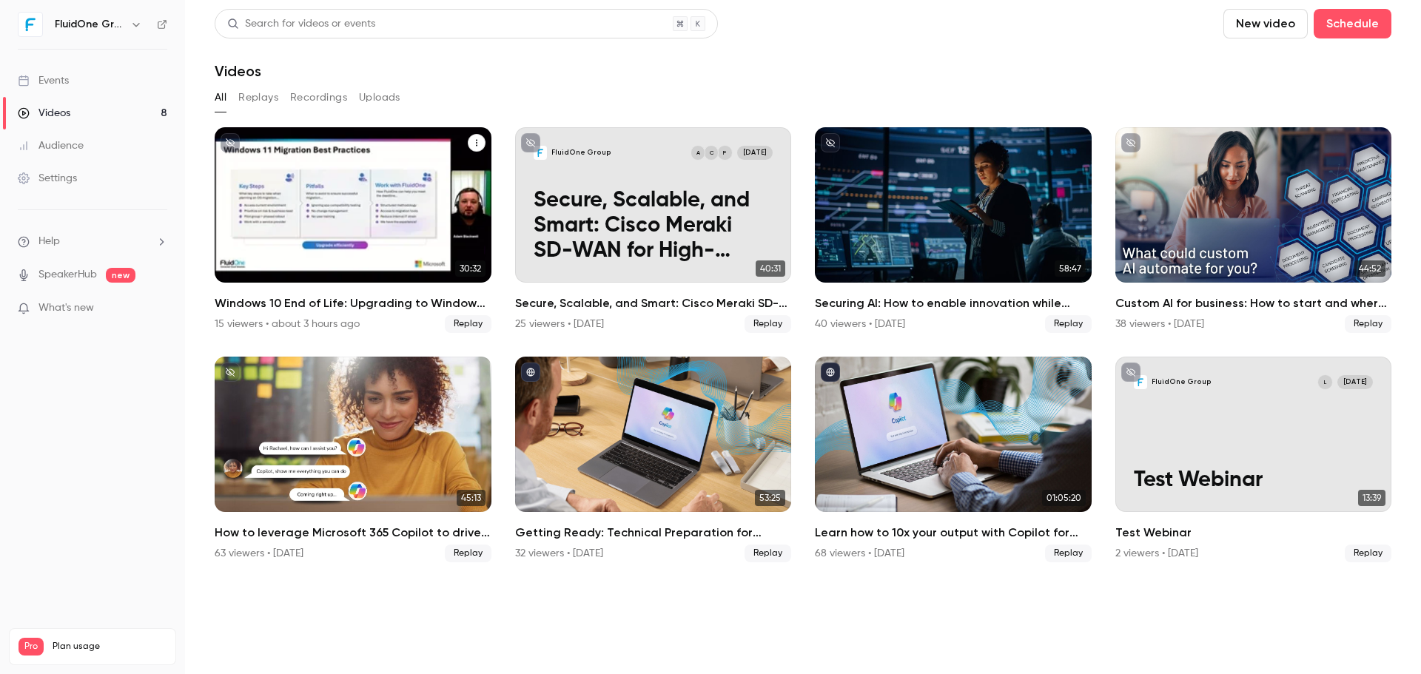
click at [447, 233] on div "Windows 10 End of Life: Upgrading to Windows 11 & the Added Value of Business P…" at bounding box center [353, 204] width 277 height 155
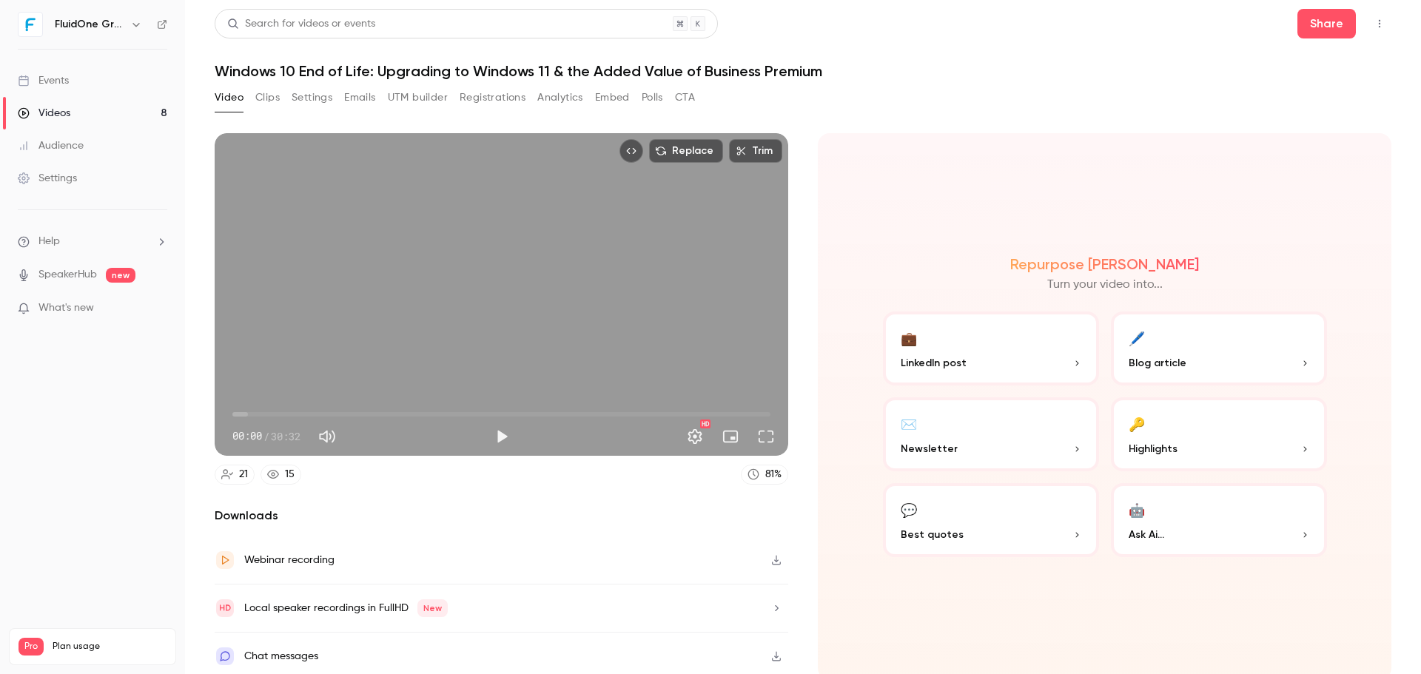
scroll to position [3, 0]
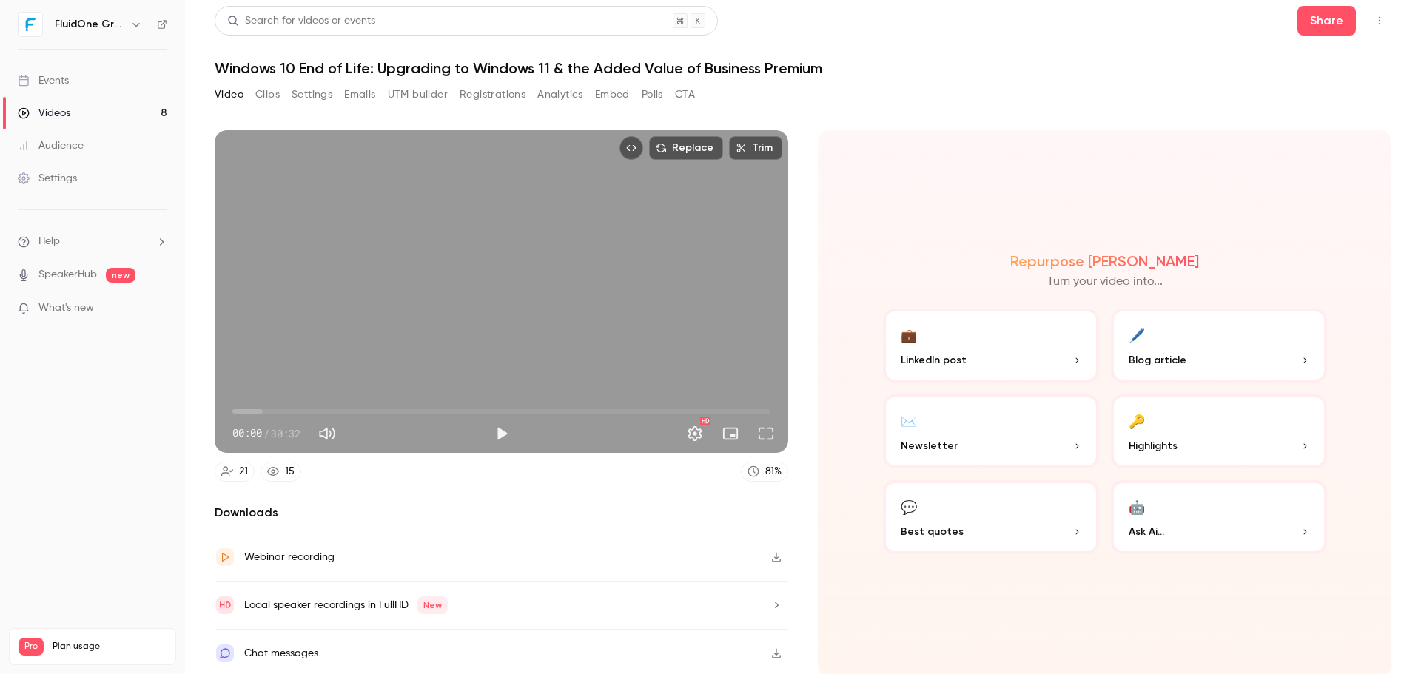
click at [228, 468] on icon at bounding box center [227, 471] width 12 height 12
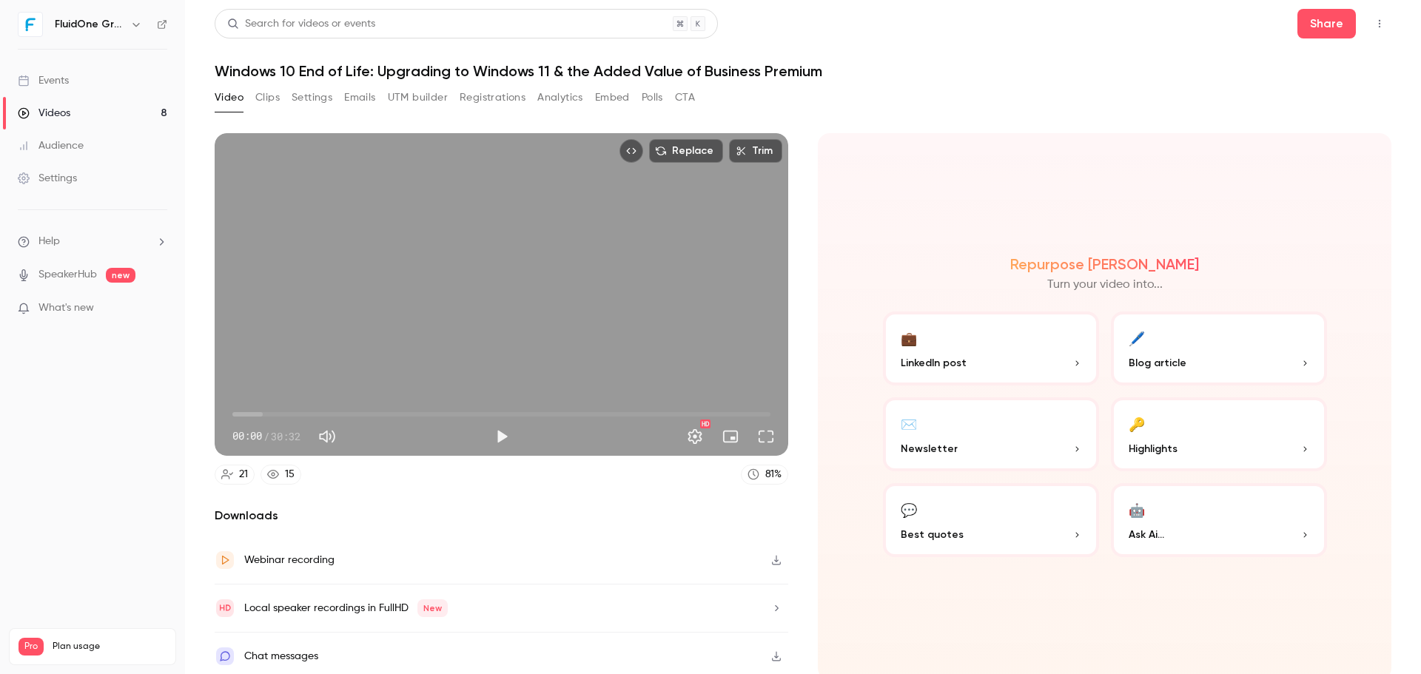
click at [278, 471] on icon at bounding box center [273, 474] width 12 height 9
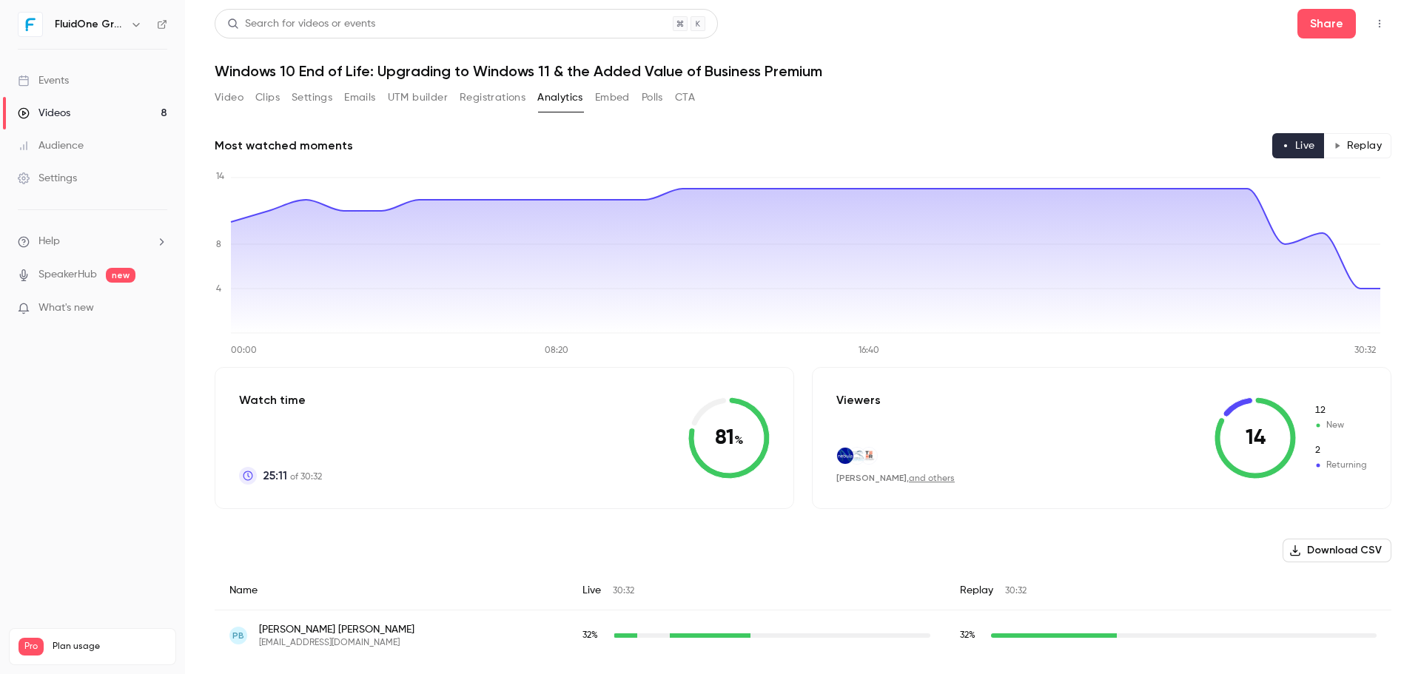
click at [371, 94] on button "Emails" at bounding box center [359, 98] width 31 height 24
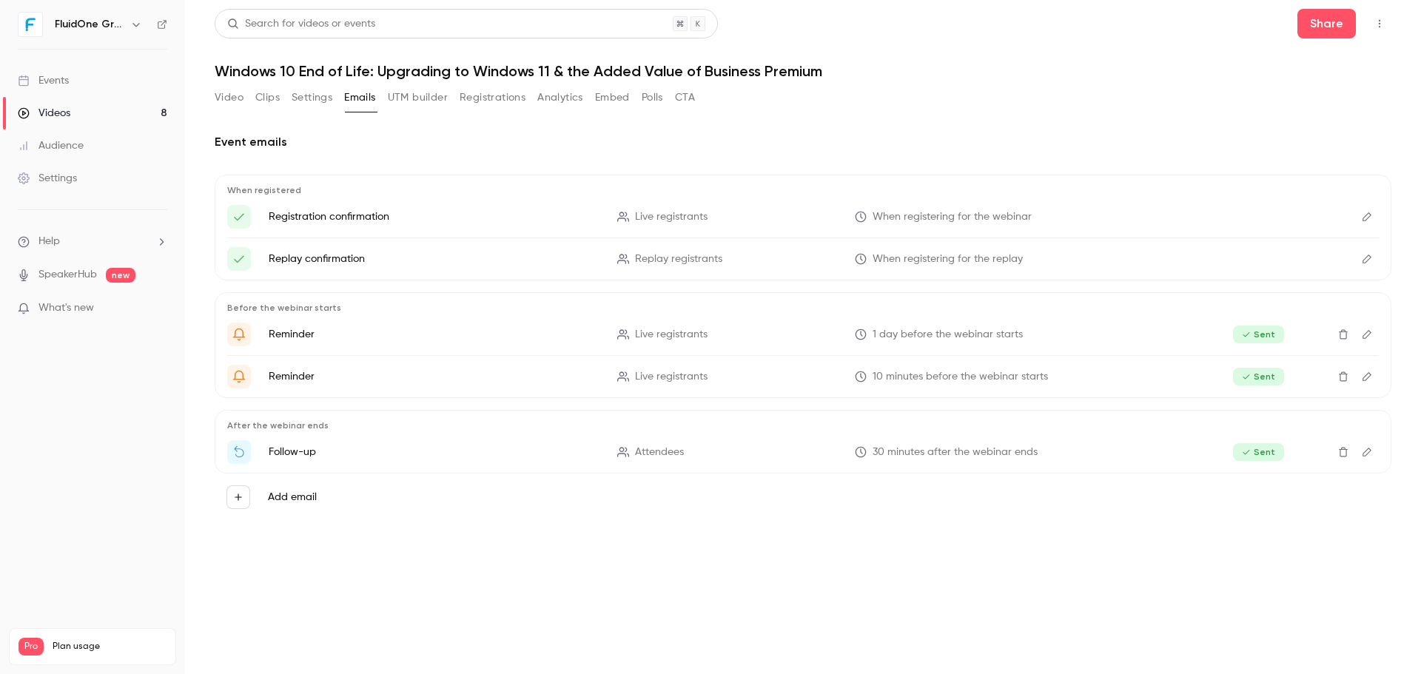
click at [289, 460] on li "Follow-up Attendees 30 minutes after the webinar ends Sent" at bounding box center [802, 452] width 1151 height 24
click at [1364, 457] on button "Edit" at bounding box center [1367, 452] width 24 height 24
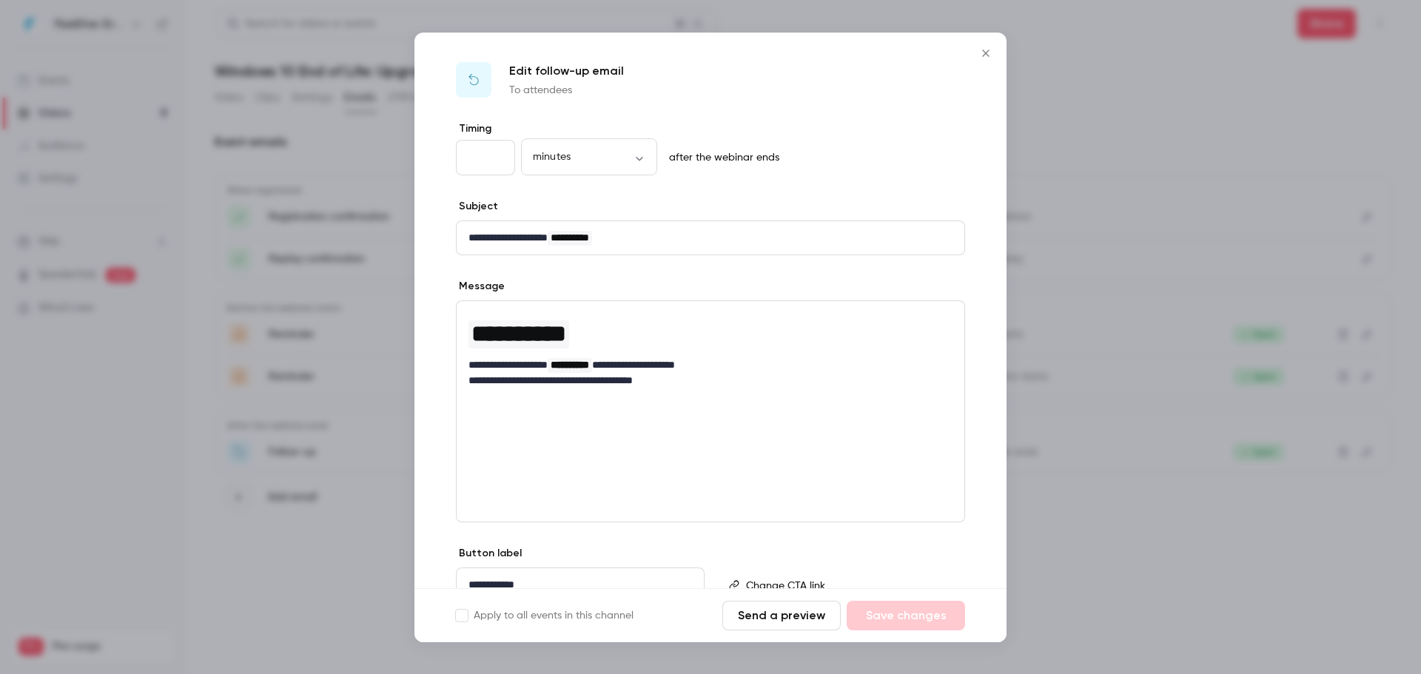
click at [986, 51] on icon "Close" at bounding box center [986, 53] width 18 height 12
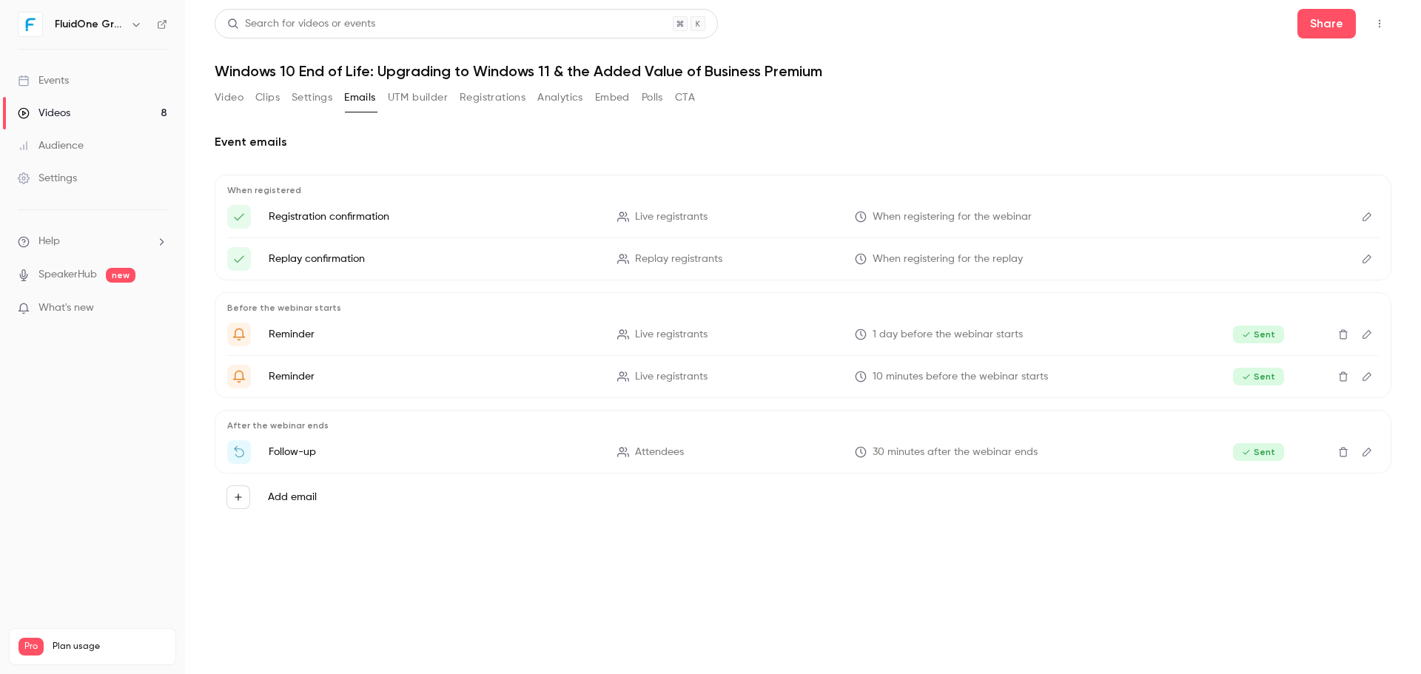
click at [986, 51] on header "Search for videos or events Share Windows 10 End of Life: Upgrading to Windows …" at bounding box center [803, 44] width 1177 height 71
click at [513, 96] on button "Registrations" at bounding box center [493, 98] width 66 height 24
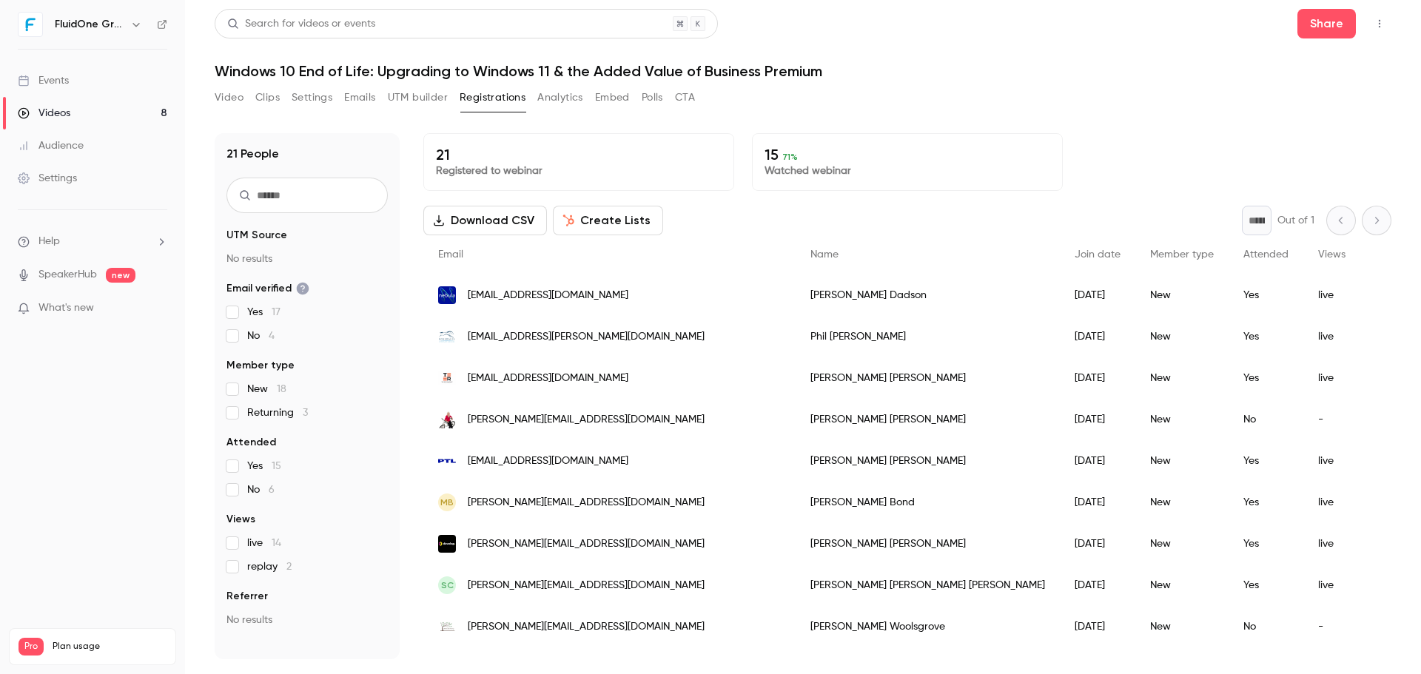
click at [1027, 135] on div "15 71 % Watched webinar" at bounding box center [907, 162] width 311 height 58
click at [1168, 70] on h1 "Windows 10 End of Life: Upgrading to Windows 11 & the Added Value of Business P…" at bounding box center [803, 71] width 1177 height 18
click at [1055, 42] on header "Search for videos or events Share Windows 10 End of Life: Upgrading to Windows …" at bounding box center [803, 44] width 1177 height 71
